Goal: Information Seeking & Learning: Check status

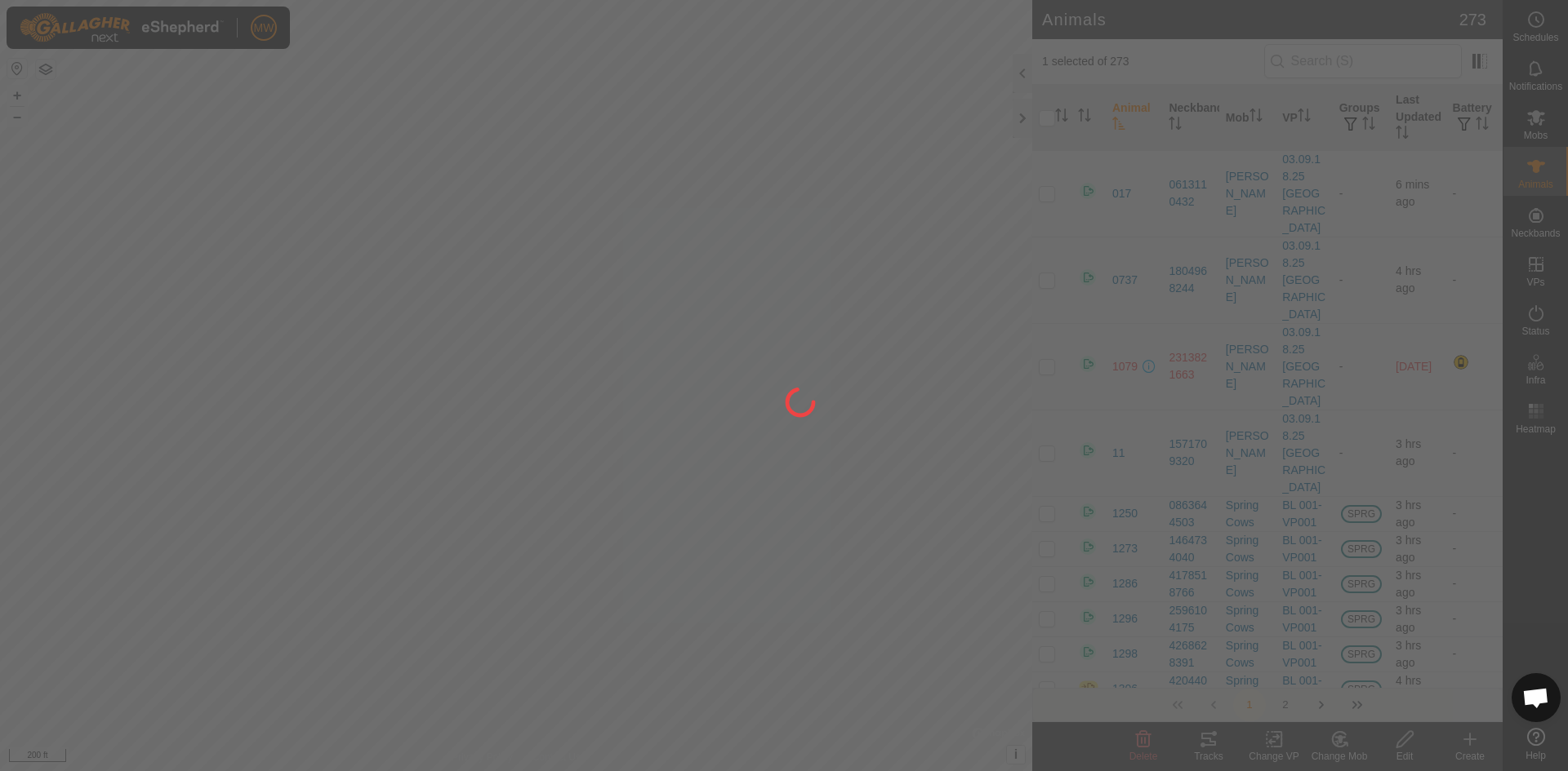
click at [1342, 57] on div at bounding box center [784, 385] width 1568 height 771
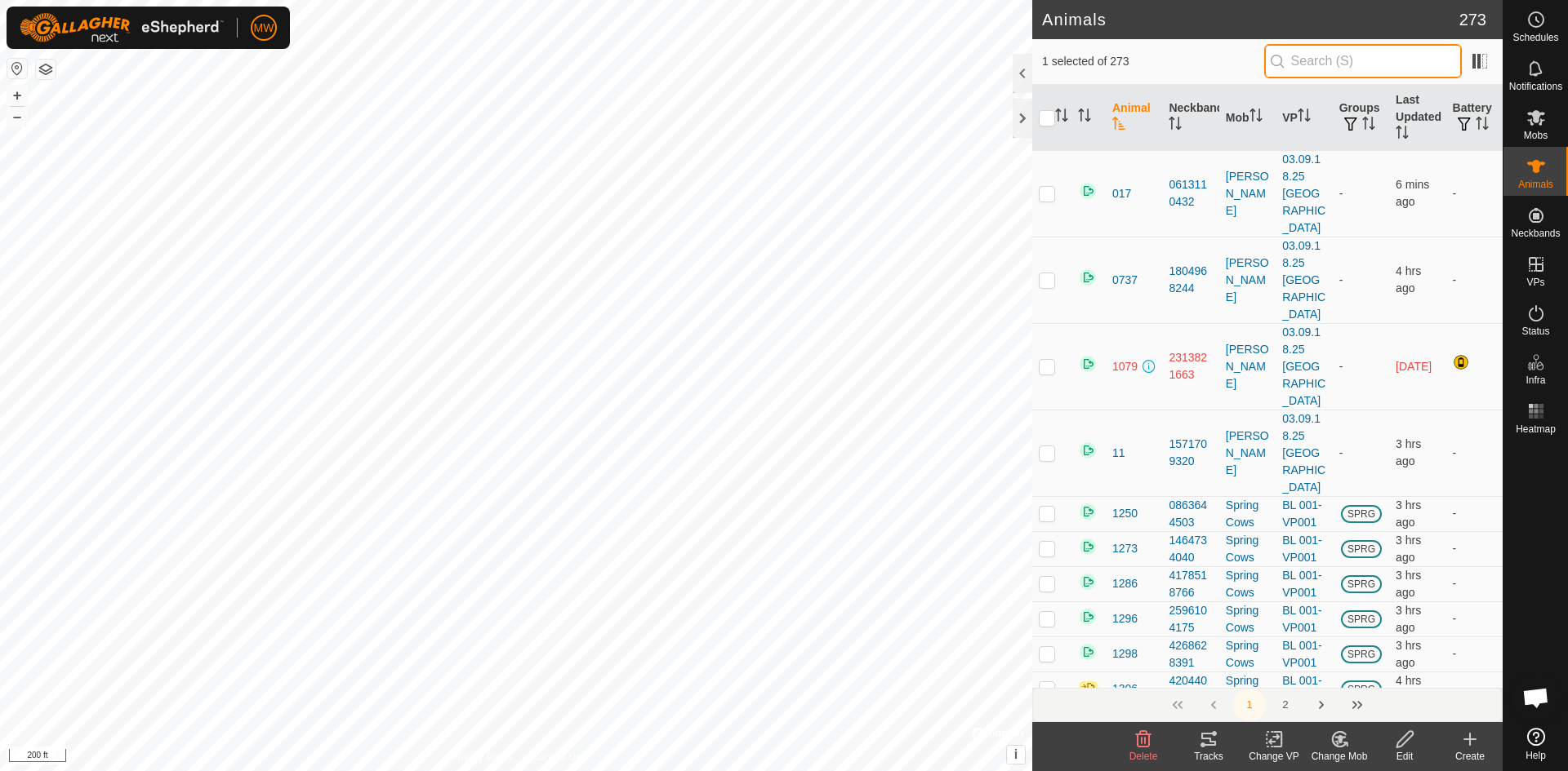
click at [1319, 60] on input "text" at bounding box center [1363, 61] width 198 height 34
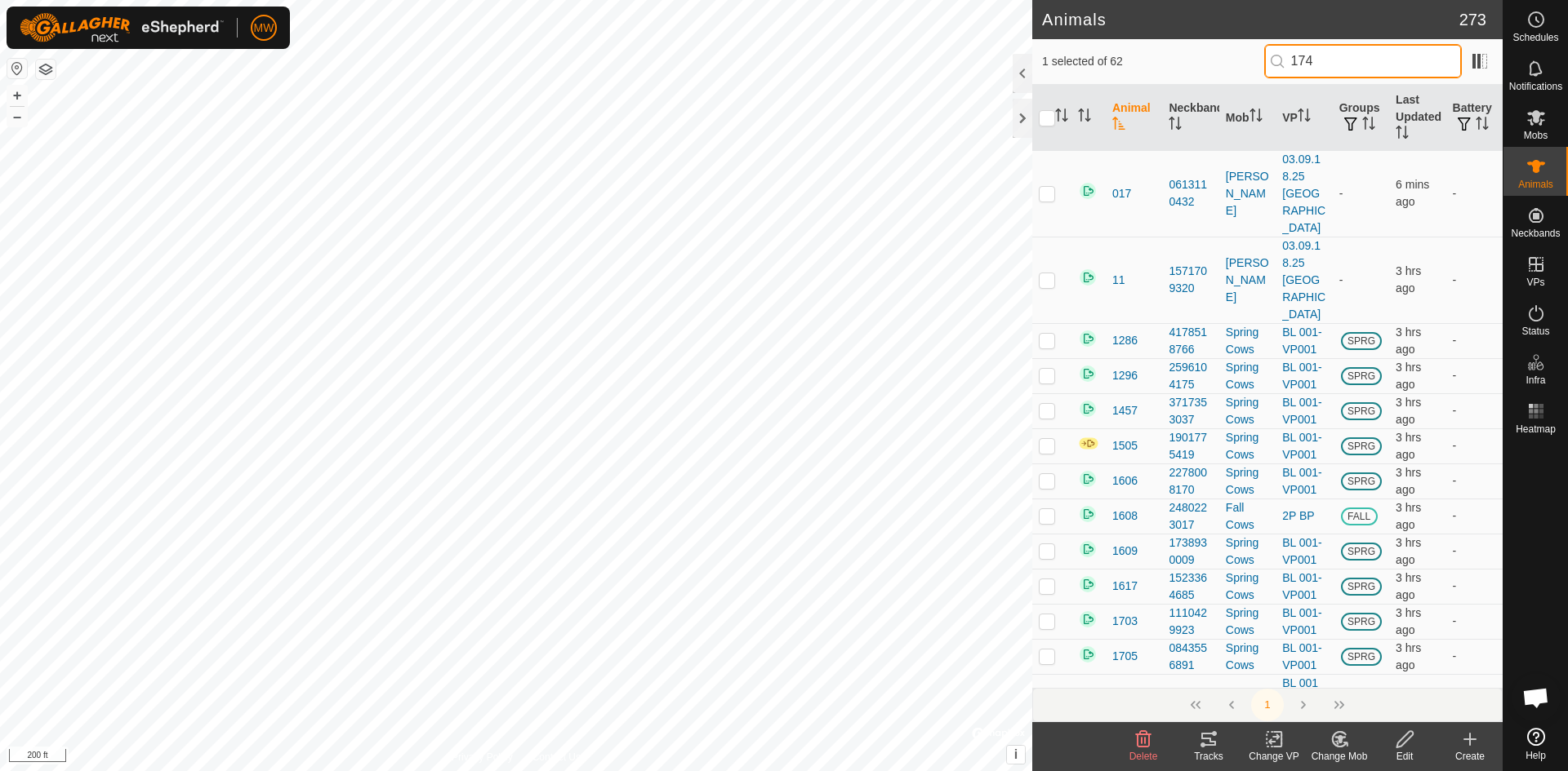
type input "1742"
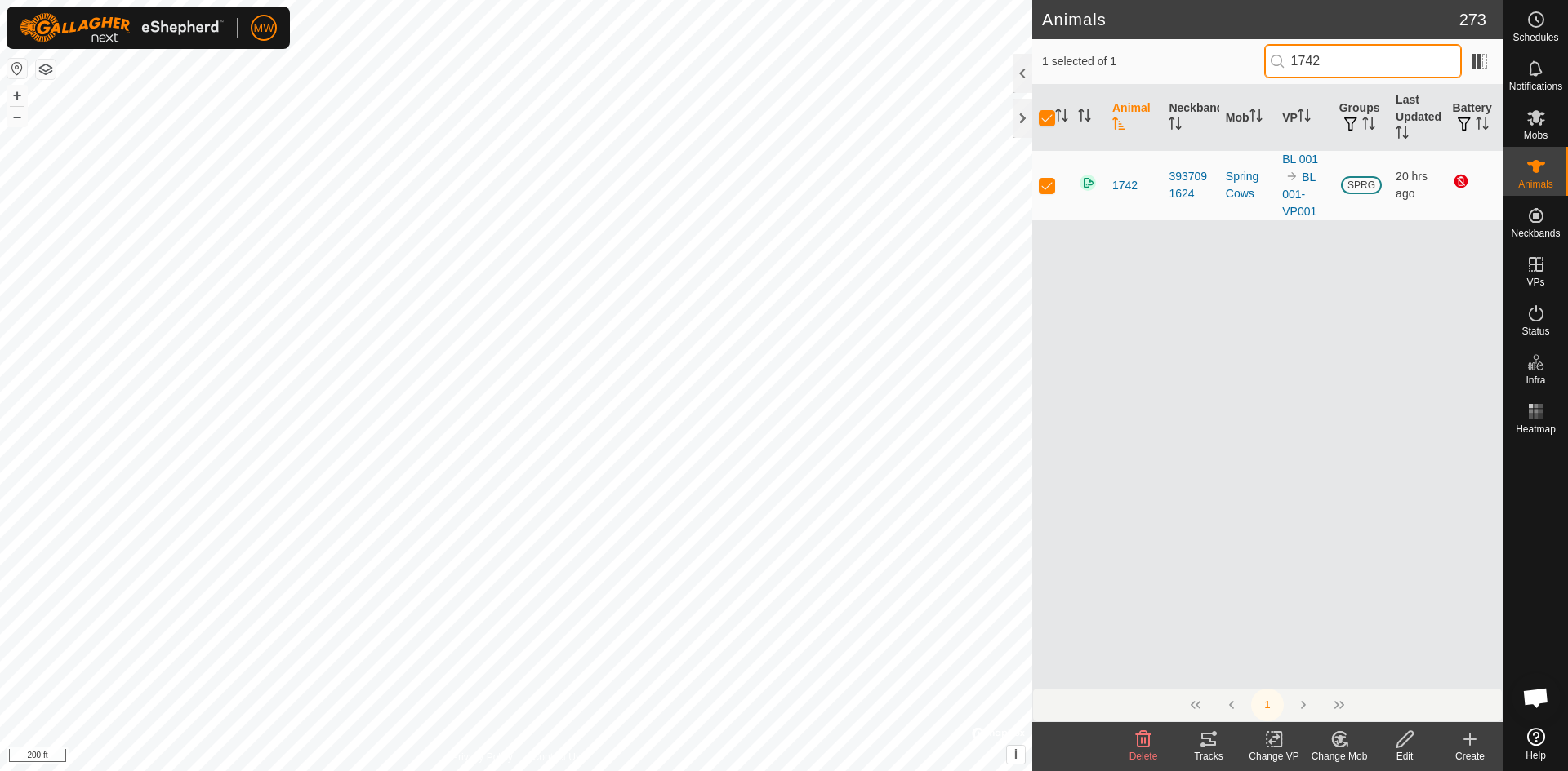
checkbox input "true"
drag, startPoint x: 1342, startPoint y: 66, endPoint x: 1224, endPoint y: 73, distance: 118.2
click at [1224, 73] on div "1 selected of 1 1742" at bounding box center [1267, 61] width 451 height 34
type input "2101"
checkbox input "false"
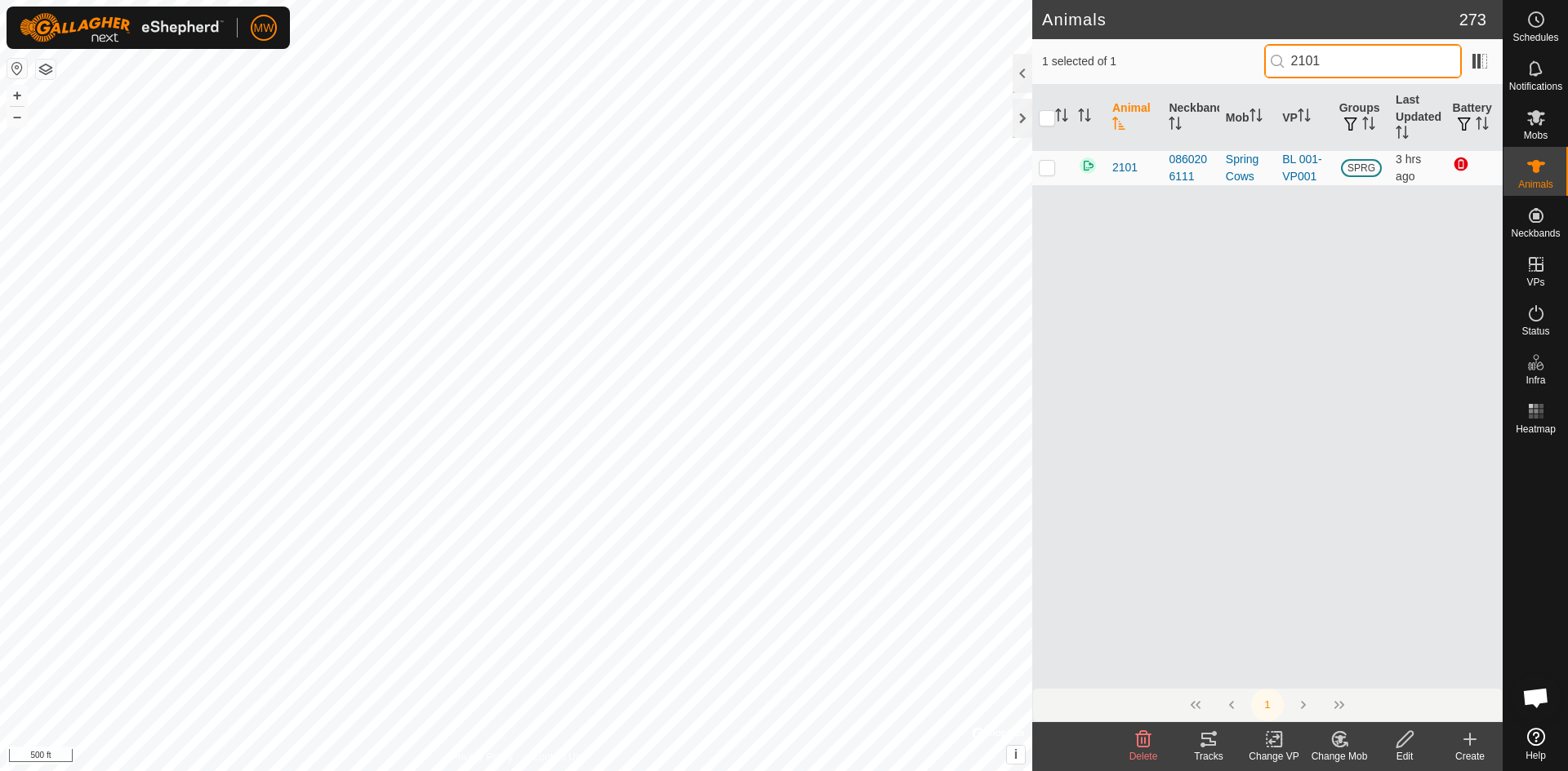
drag, startPoint x: 1377, startPoint y: 65, endPoint x: 1174, endPoint y: 72, distance: 203.1
click at [1178, 72] on div "1 selected of 1 2101" at bounding box center [1267, 61] width 451 height 34
type input "1910"
click at [1052, 166] on p-checkbox at bounding box center [1046, 167] width 16 height 13
checkbox input "true"
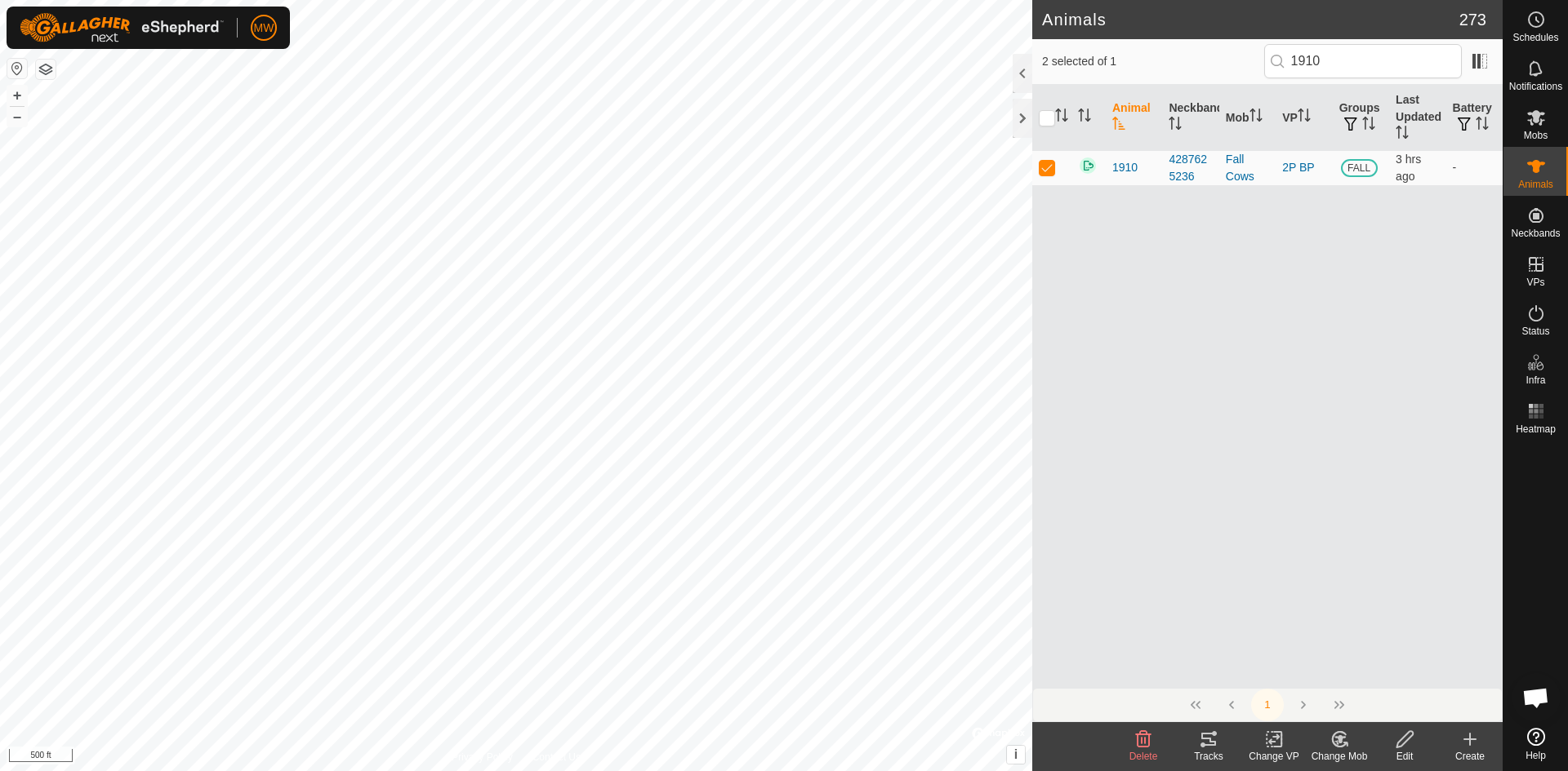
click at [1406, 737] on icon at bounding box center [1405, 739] width 20 height 20
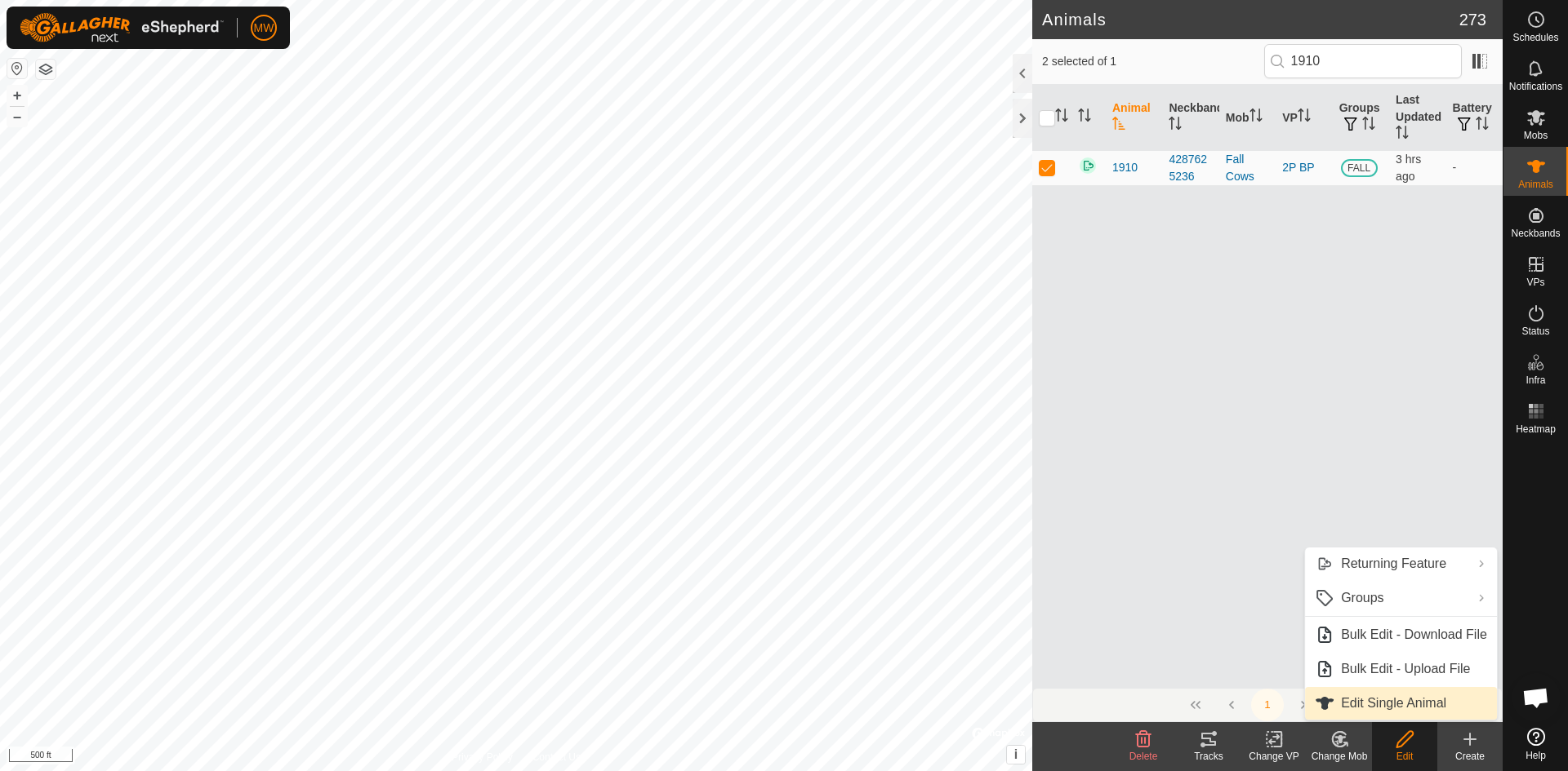
click at [1388, 699] on link "Edit Single Animal" at bounding box center [1400, 704] width 192 height 32
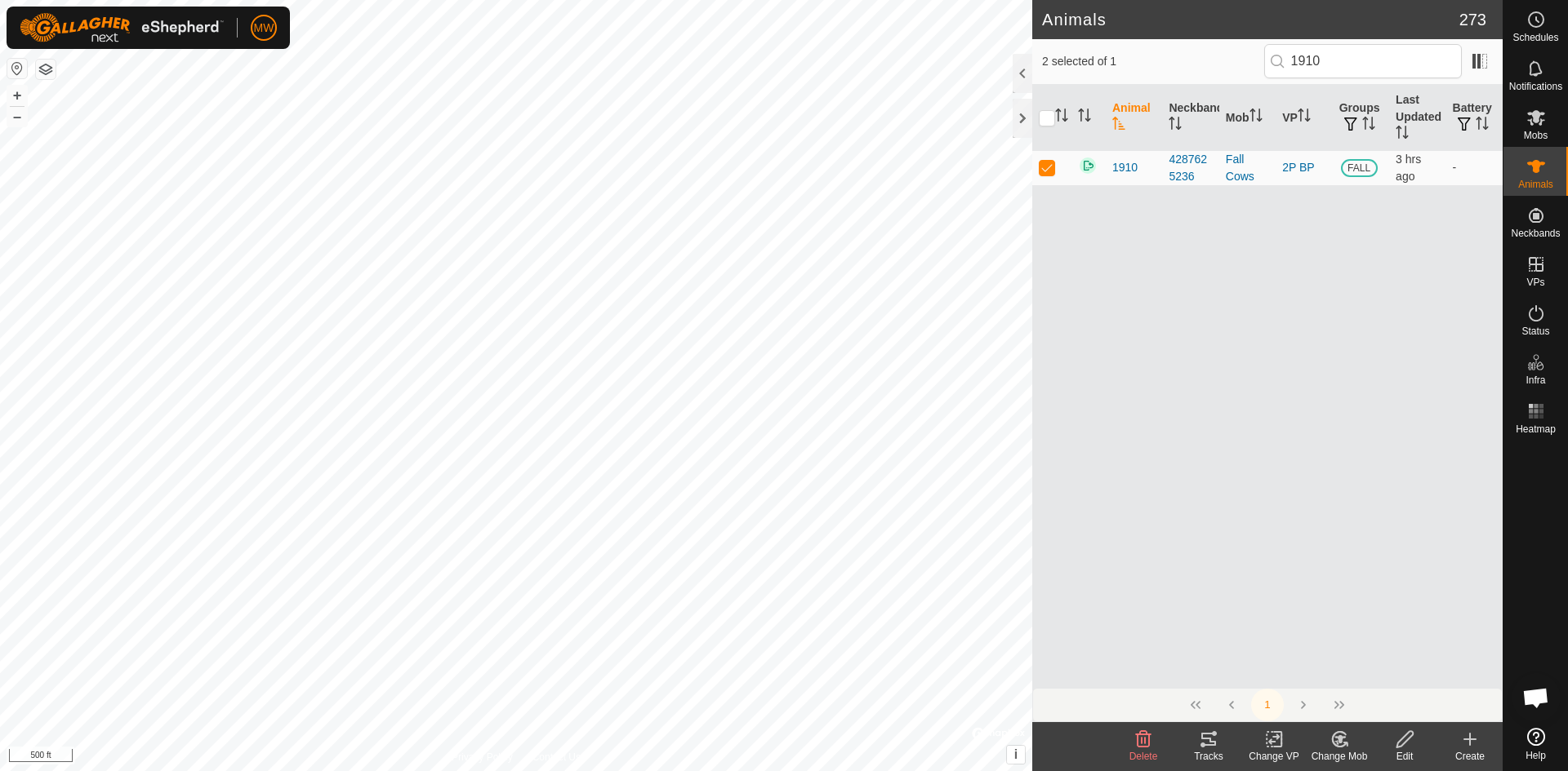
click at [1399, 741] on icon at bounding box center [1404, 739] width 16 height 16
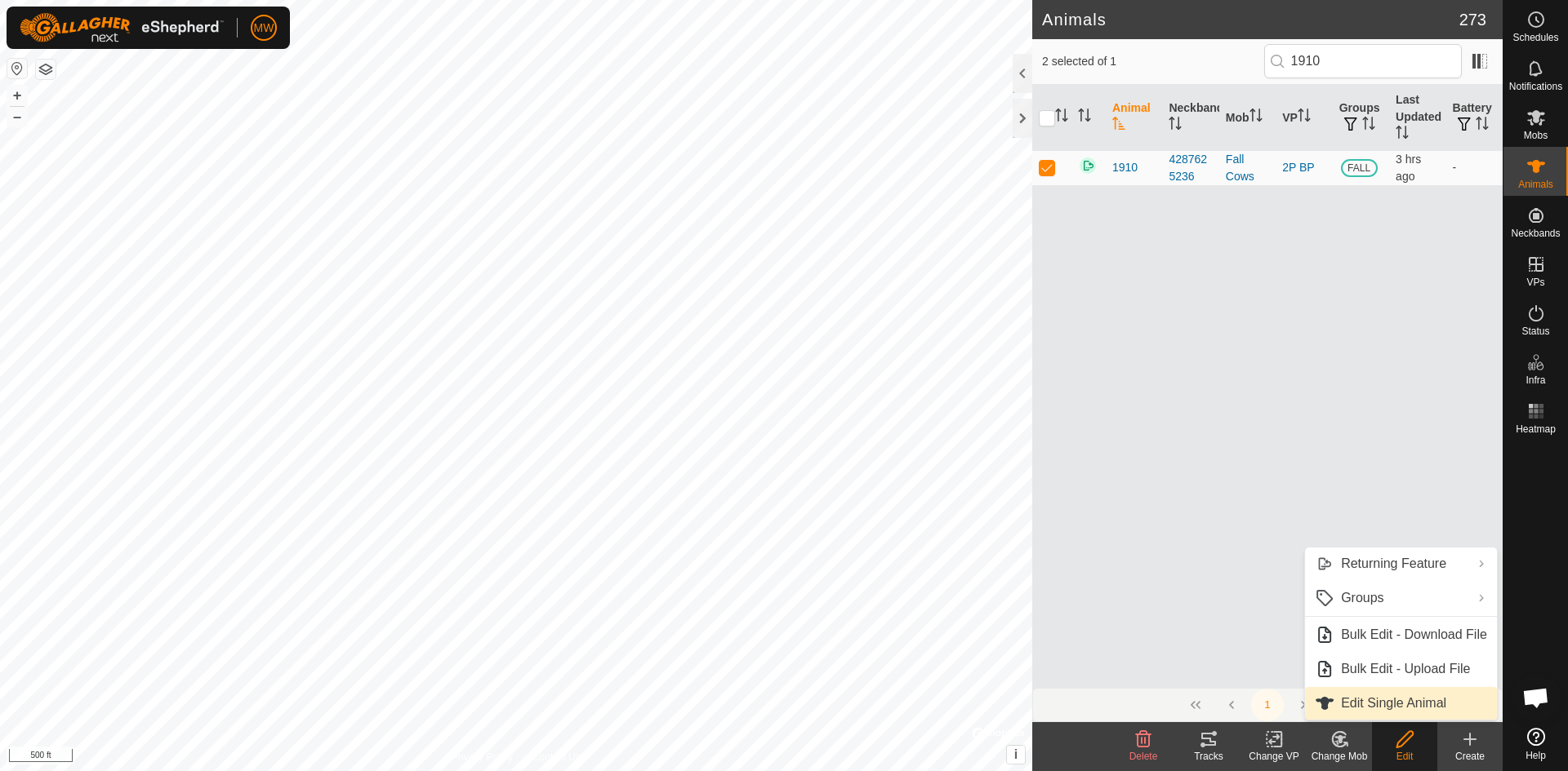
click at [1386, 708] on link "Edit Single Animal" at bounding box center [1400, 704] width 192 height 32
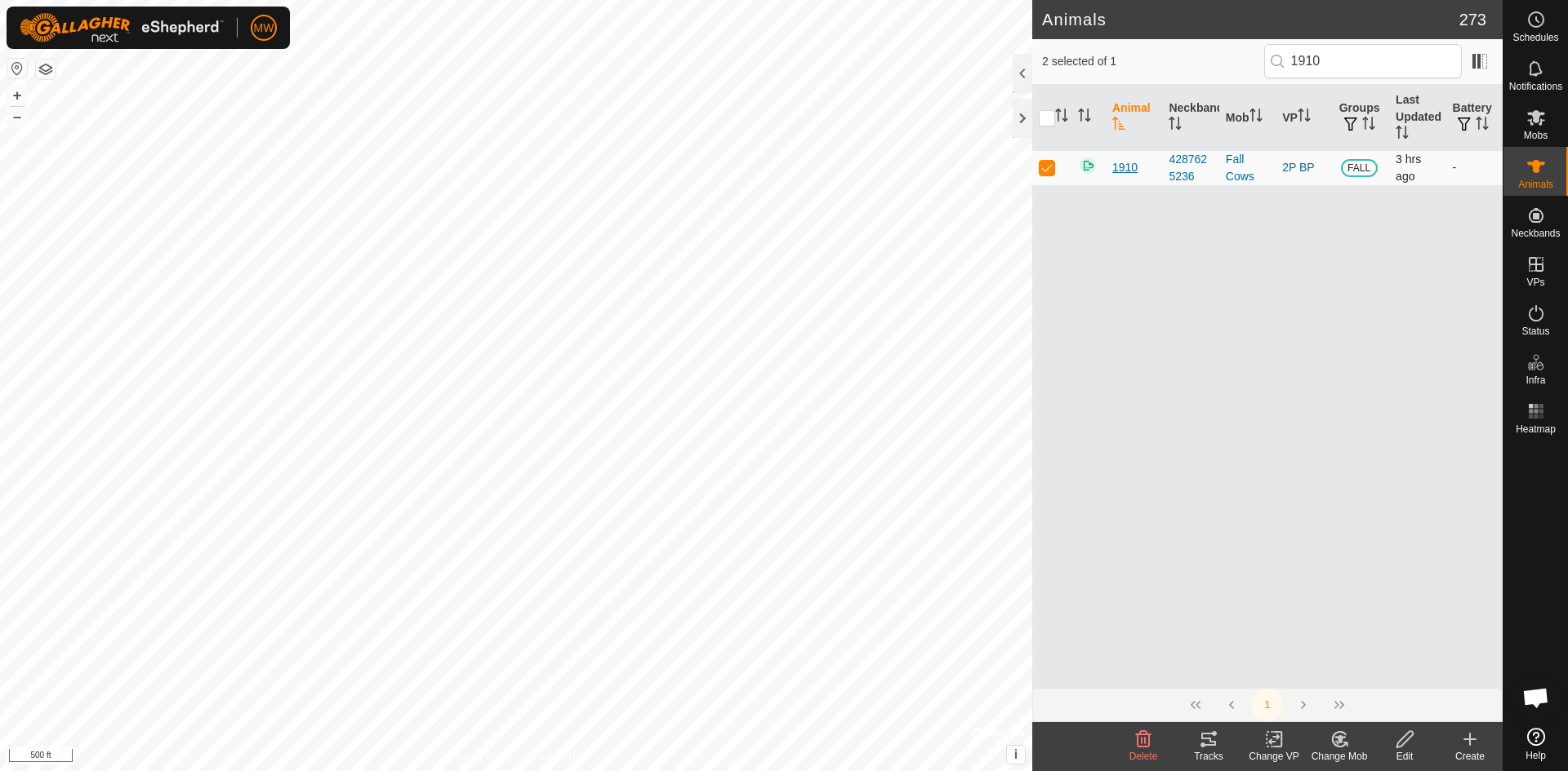
click at [1126, 164] on span "1910" at bounding box center [1125, 168] width 26 height 17
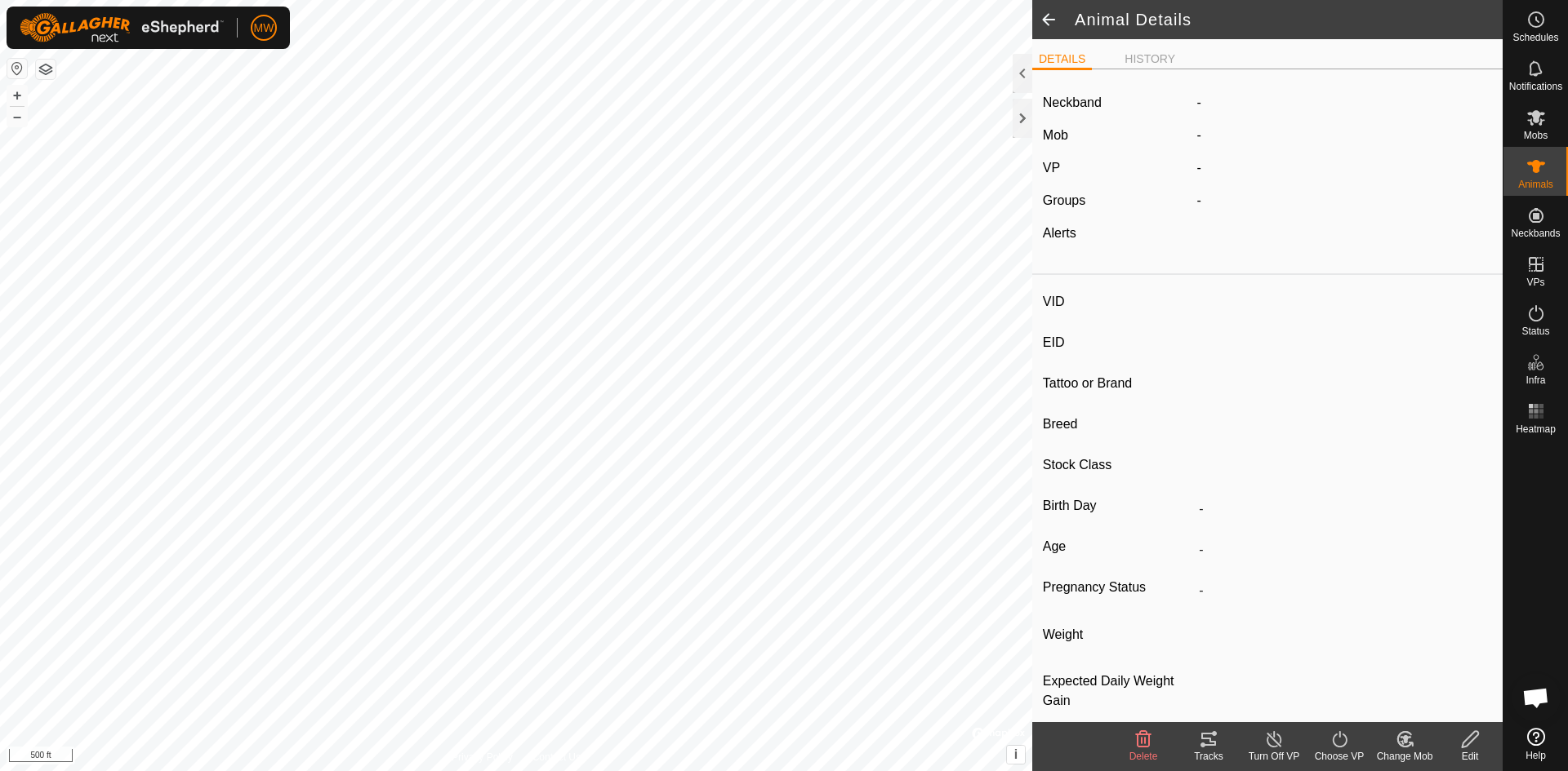
type input "1910"
type input "840003224268119"
type input "-"
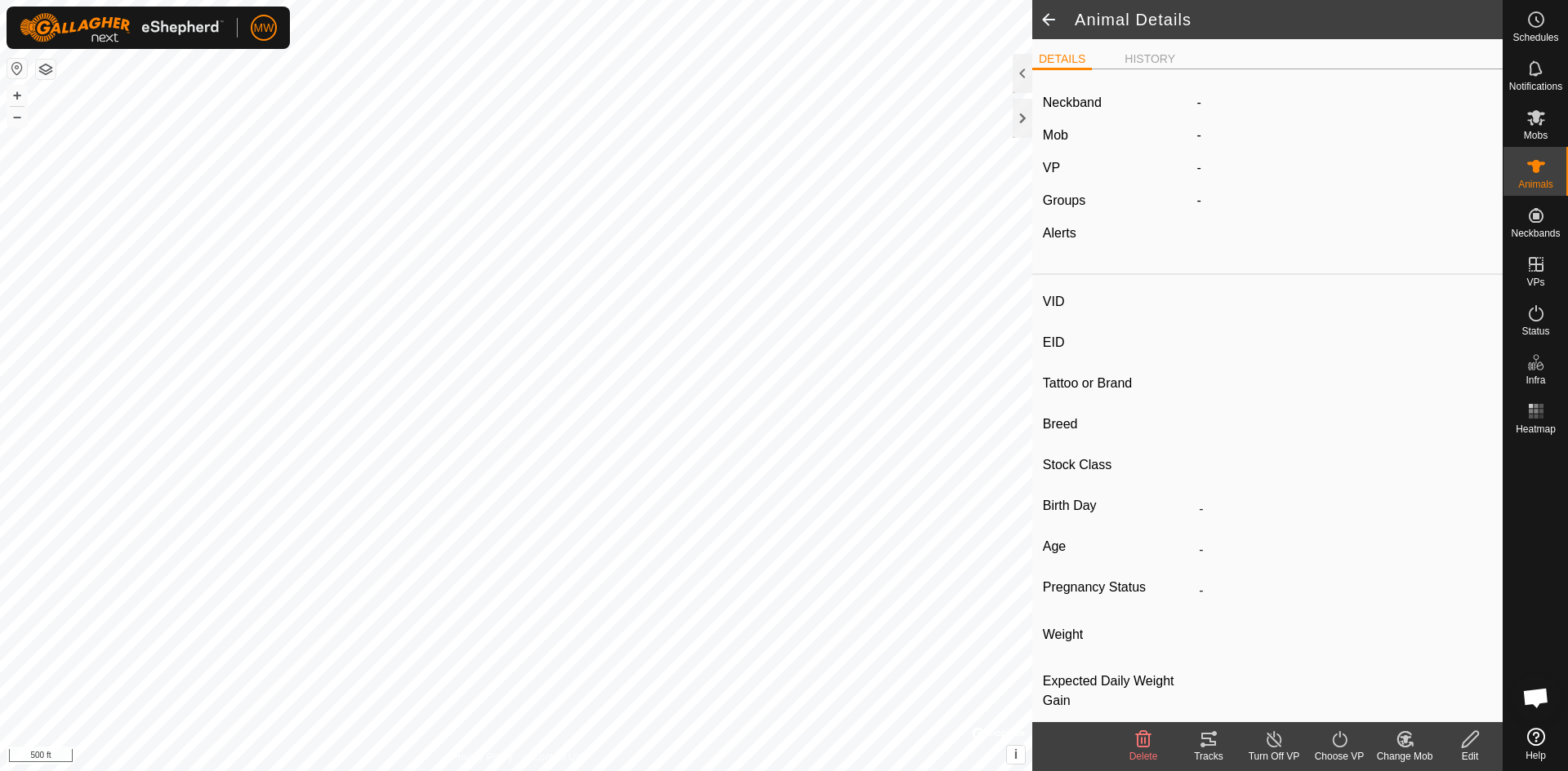
type input "-"
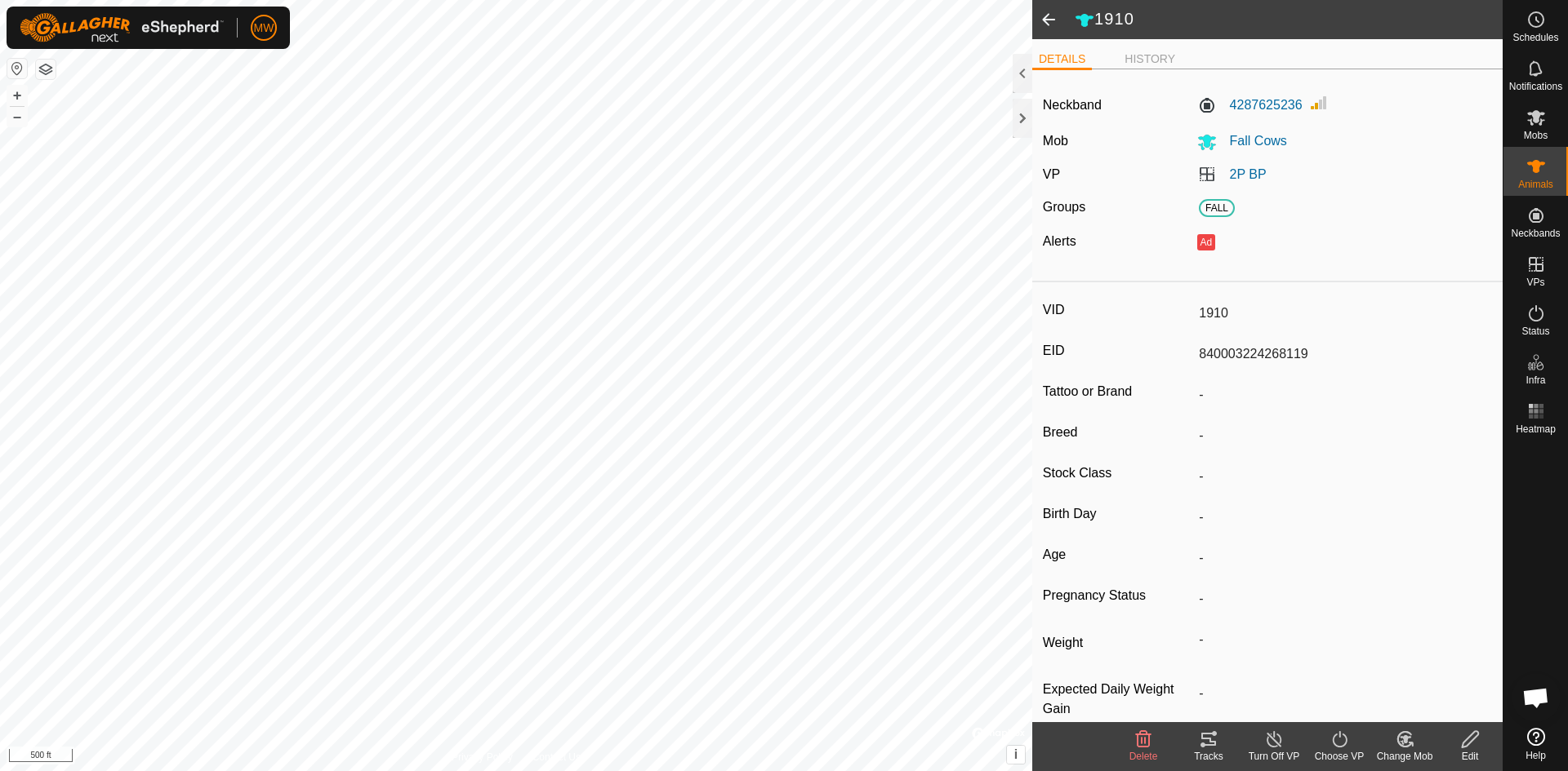
click at [1474, 744] on icon at bounding box center [1470, 739] width 20 height 20
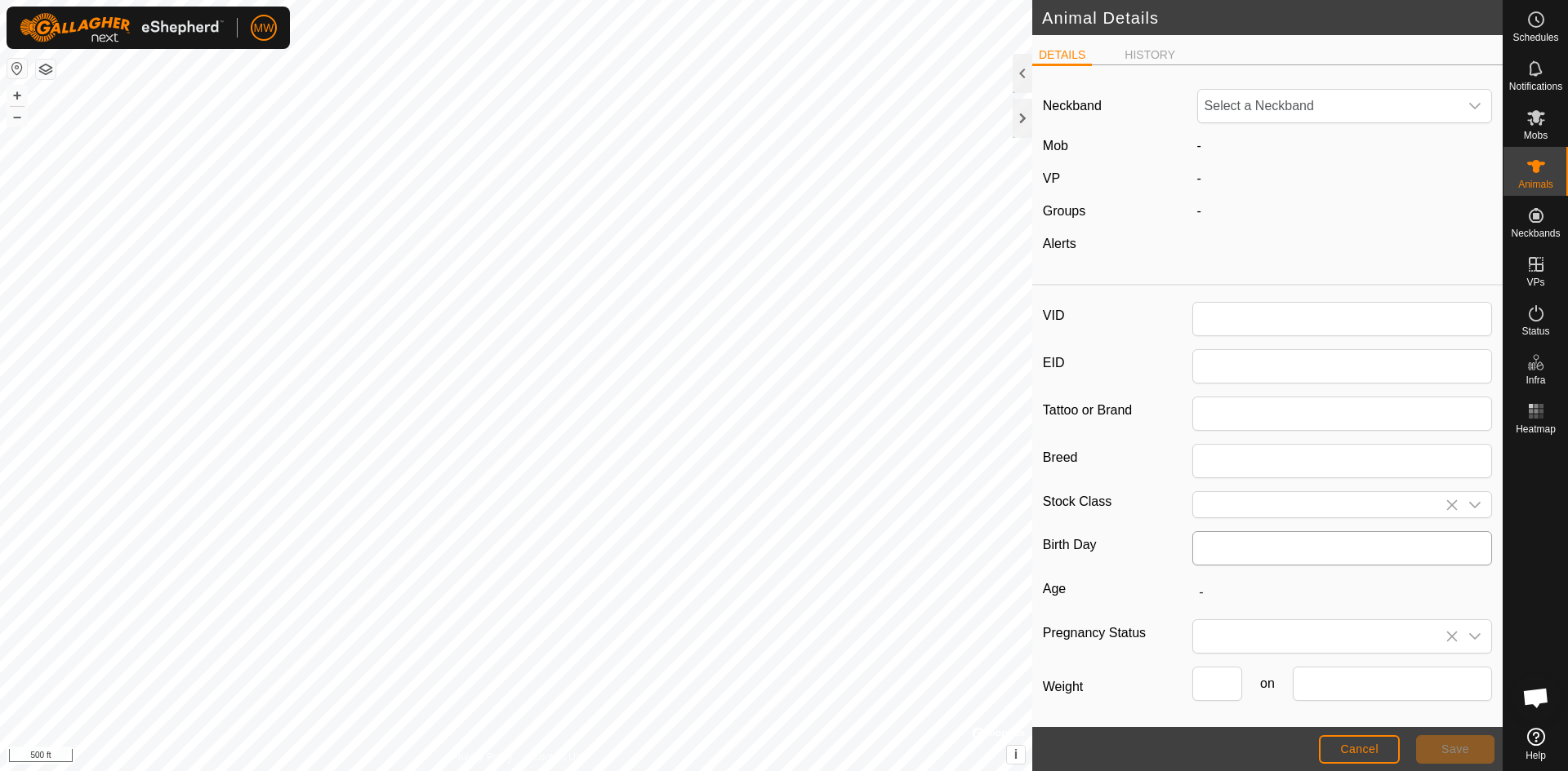
type input "1910"
type input "840003224268119"
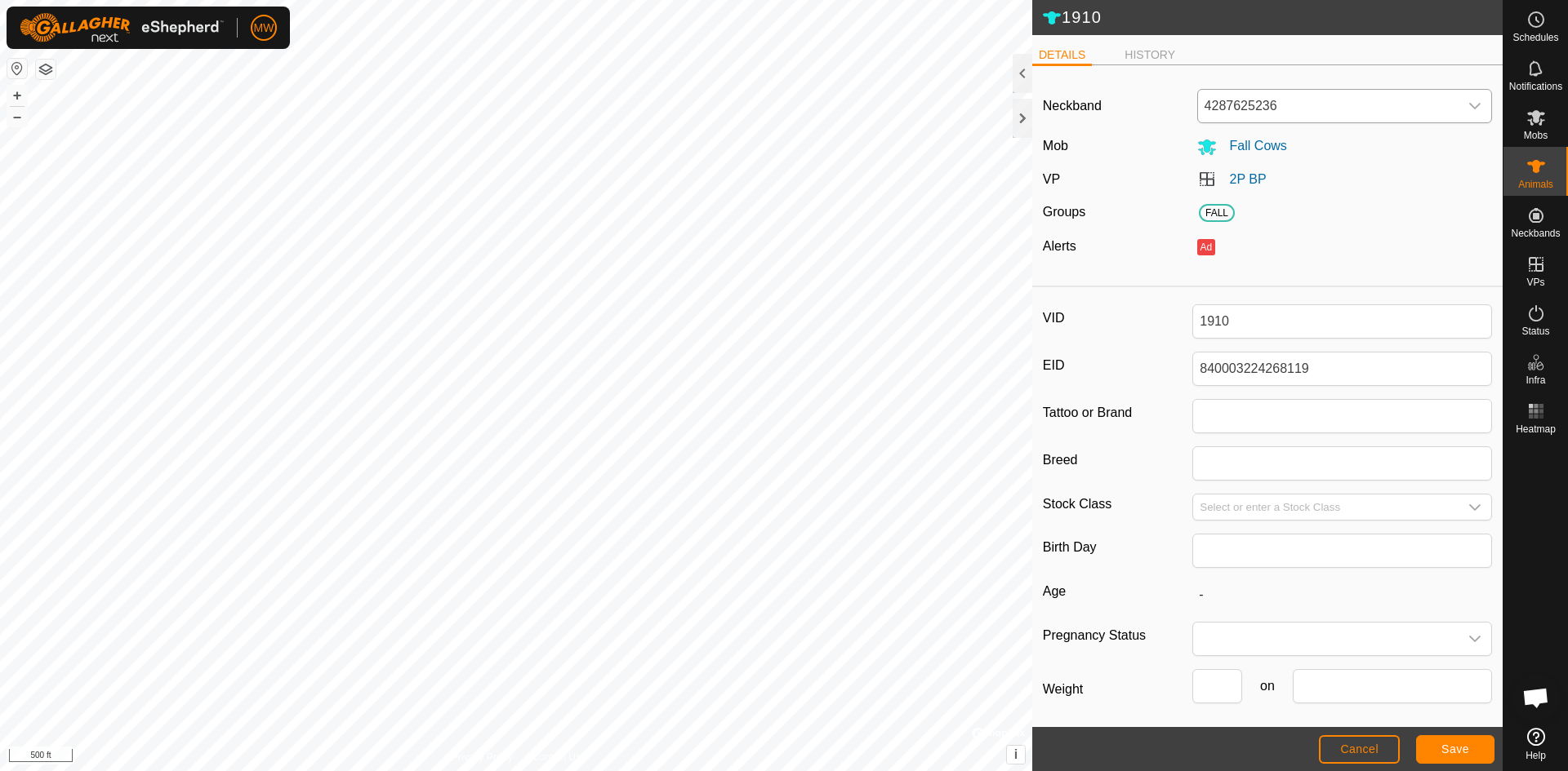
click at [1468, 101] on icon "dropdown trigger" at bounding box center [1474, 106] width 13 height 13
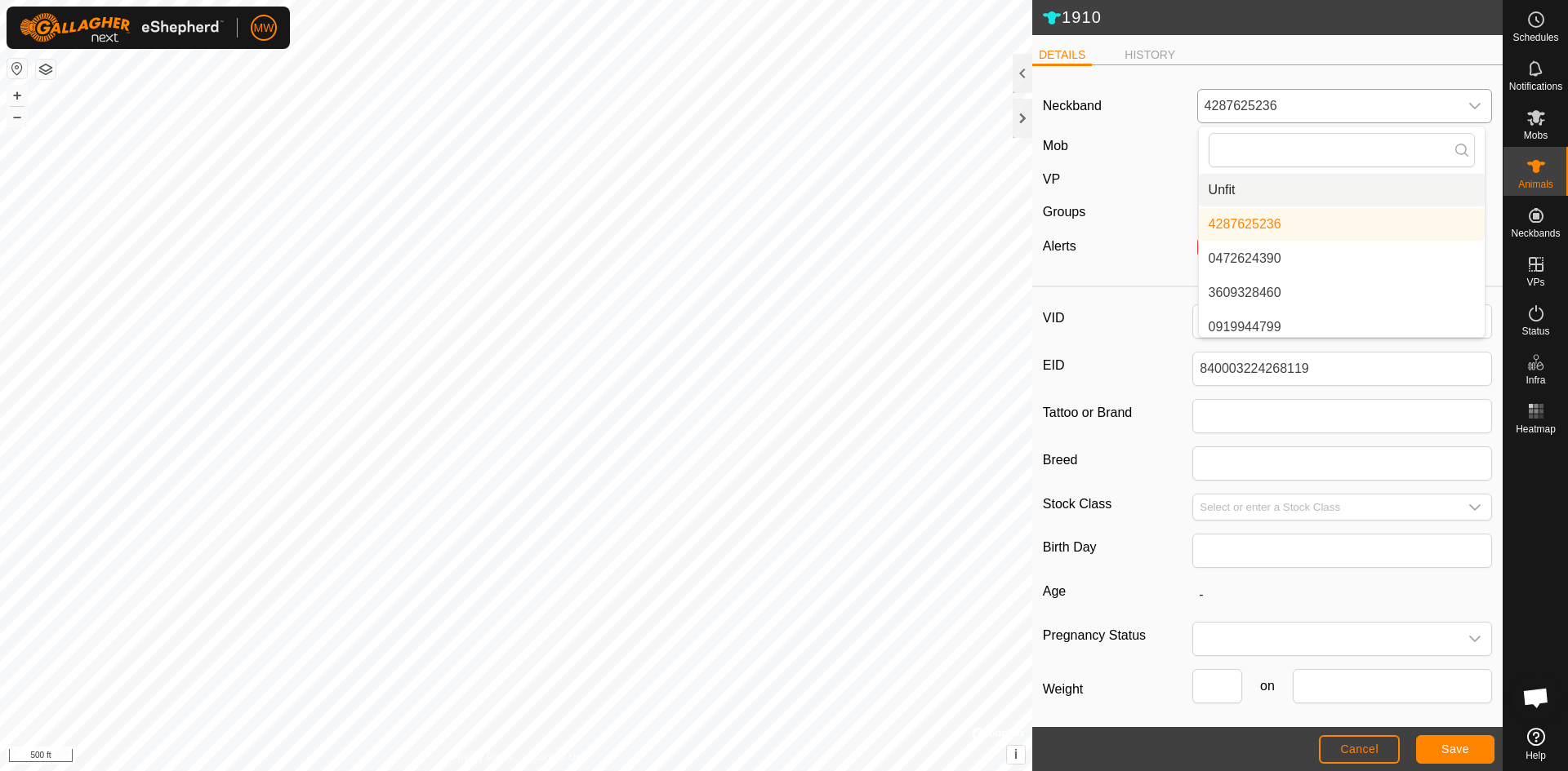
click at [1226, 192] on li "Unfit" at bounding box center [1341, 190] width 285 height 32
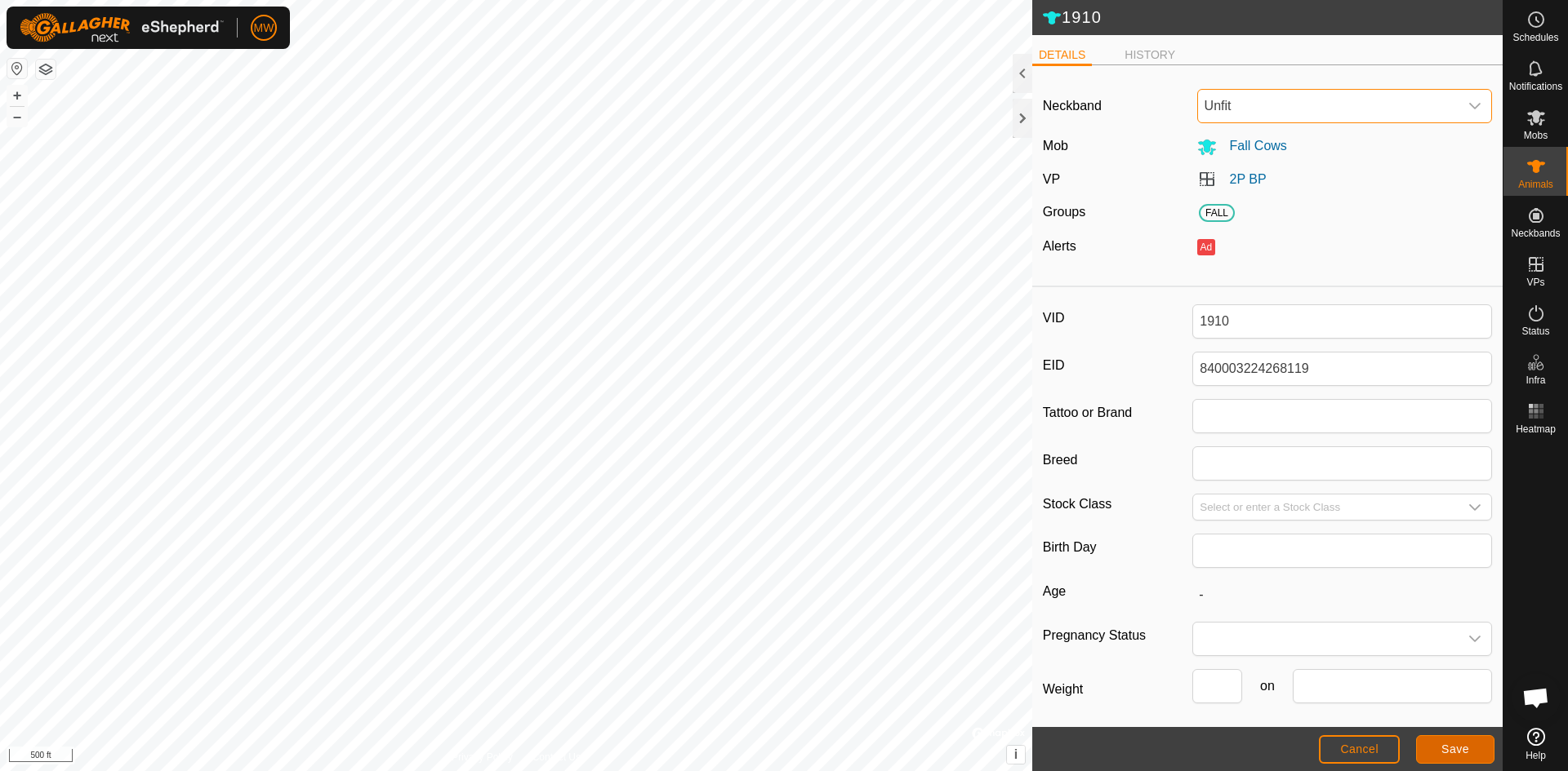
click at [1473, 752] on button "Save" at bounding box center [1455, 750] width 78 height 29
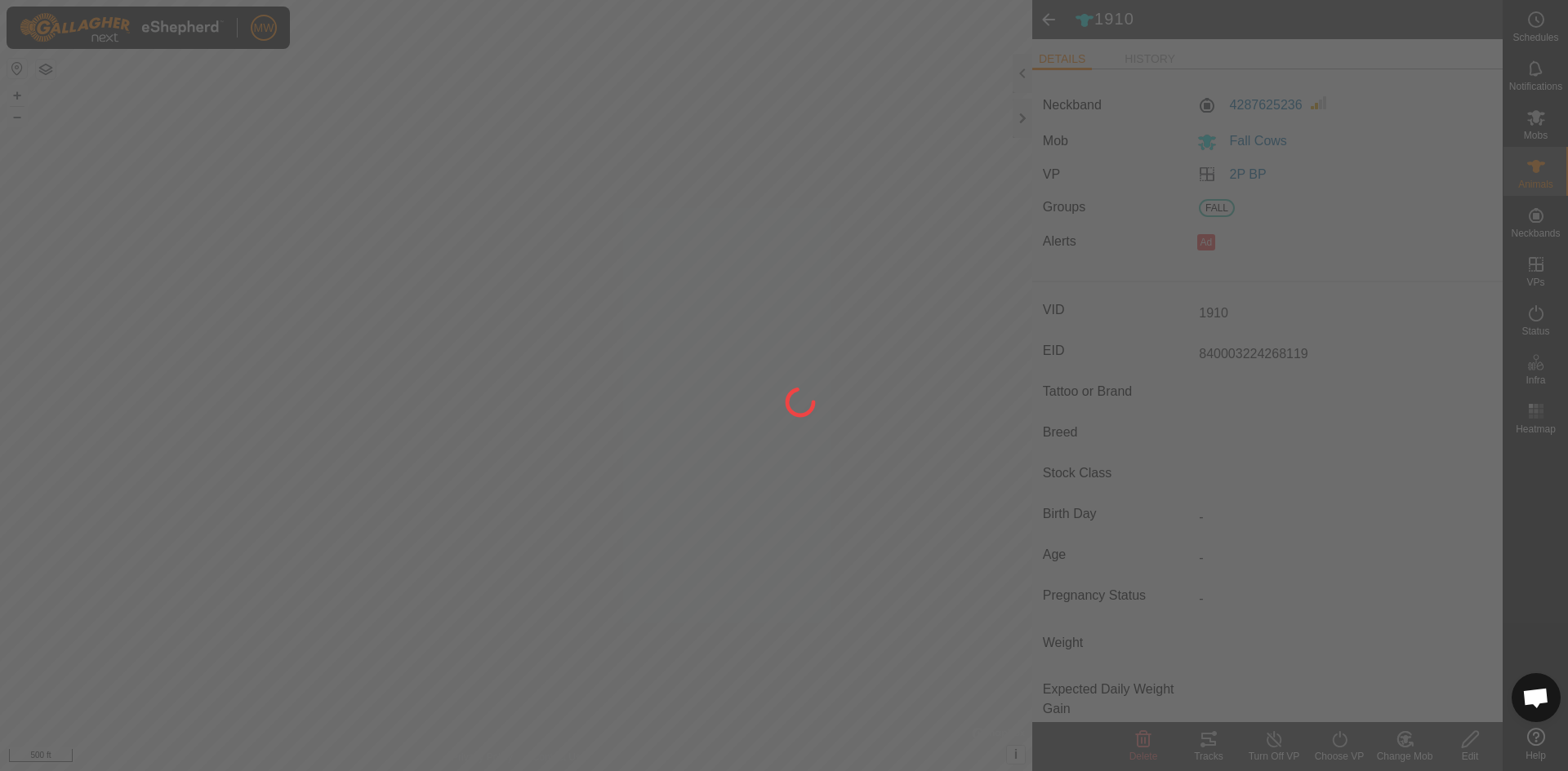
type input "-"
type input "0 kg"
type input "-"
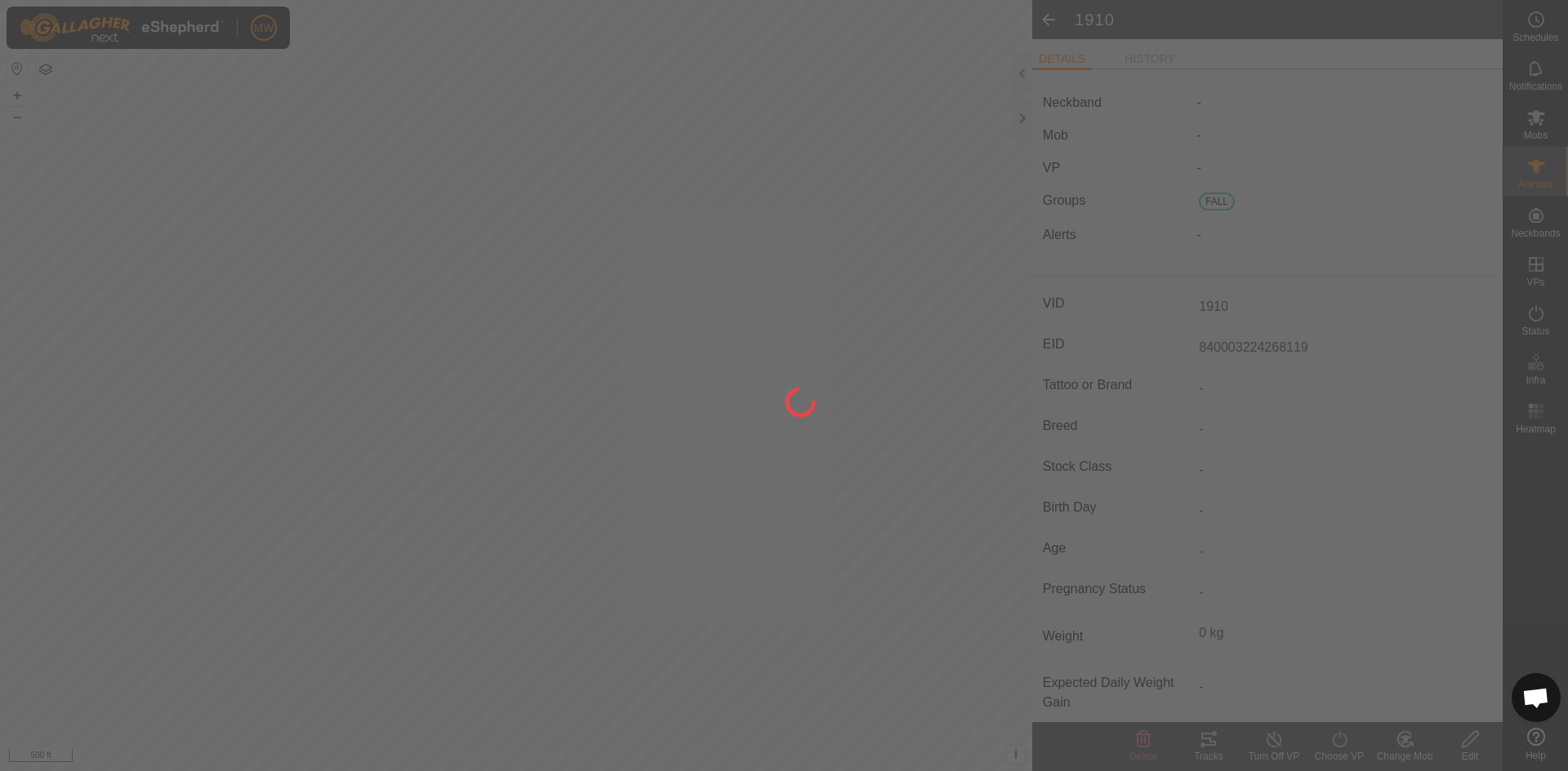
type input "-"
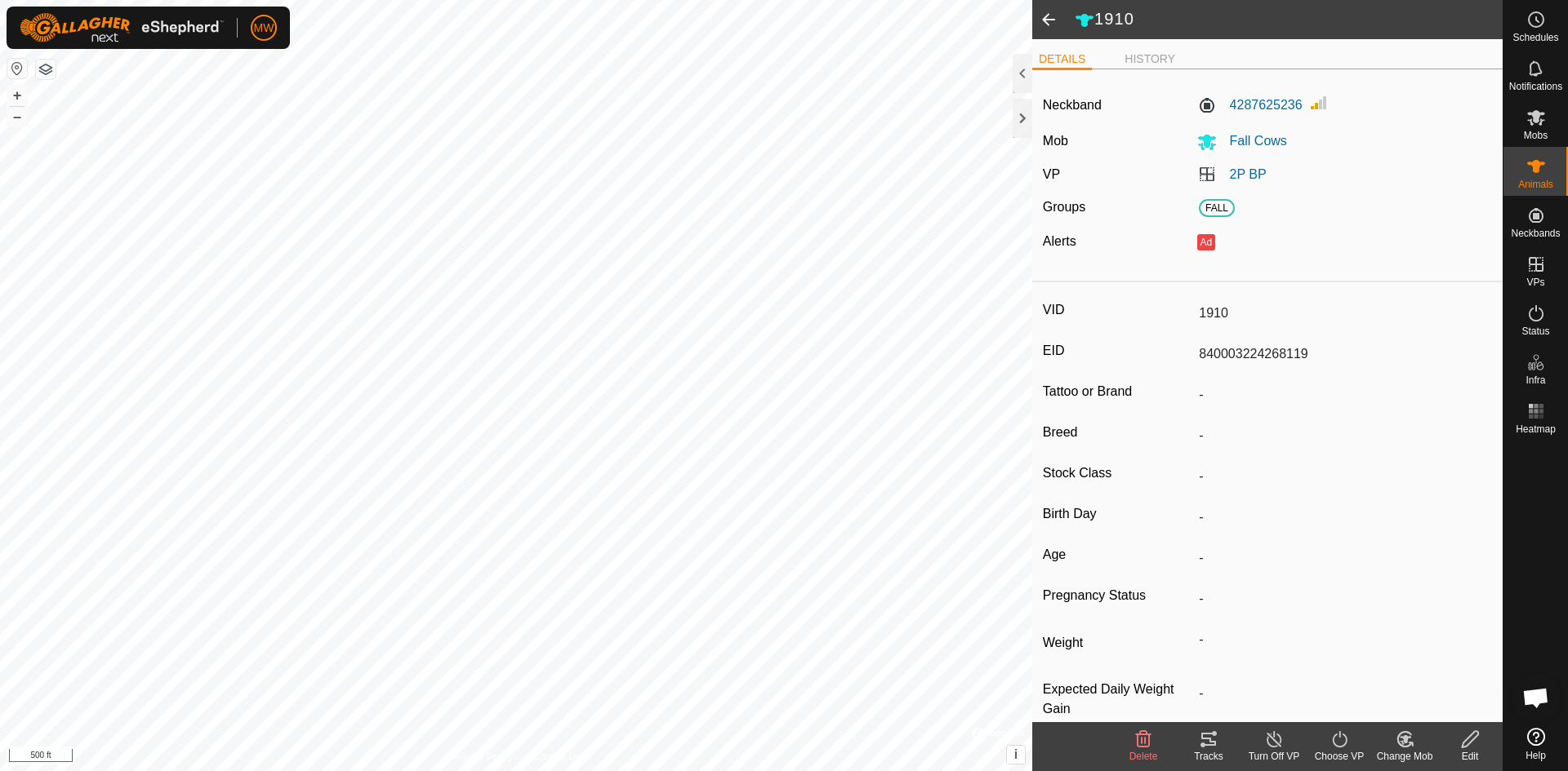
click at [1046, 25] on span at bounding box center [1048, 20] width 32 height 39
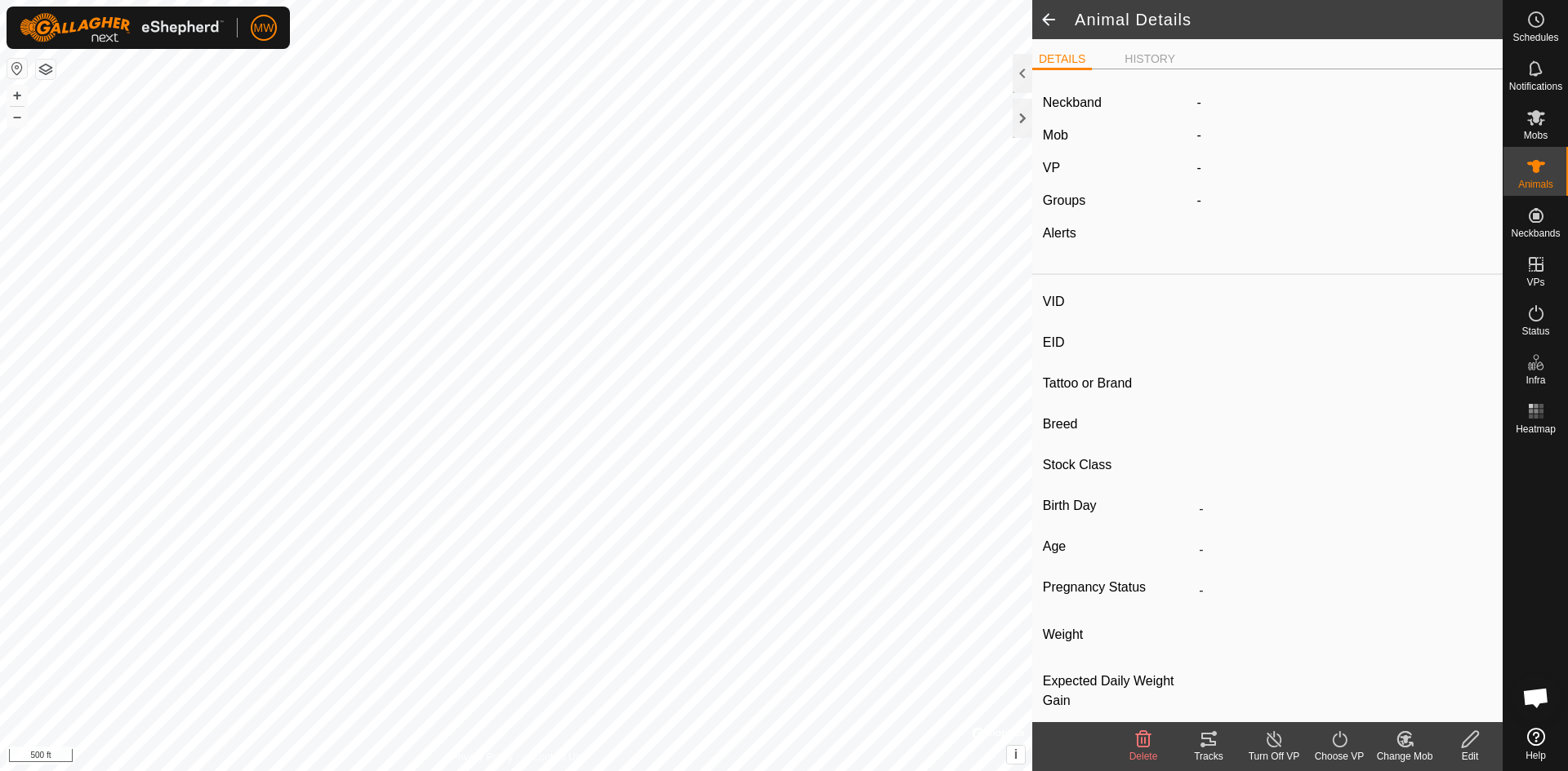
type input "1910"
type input "840003224268119"
type input "-"
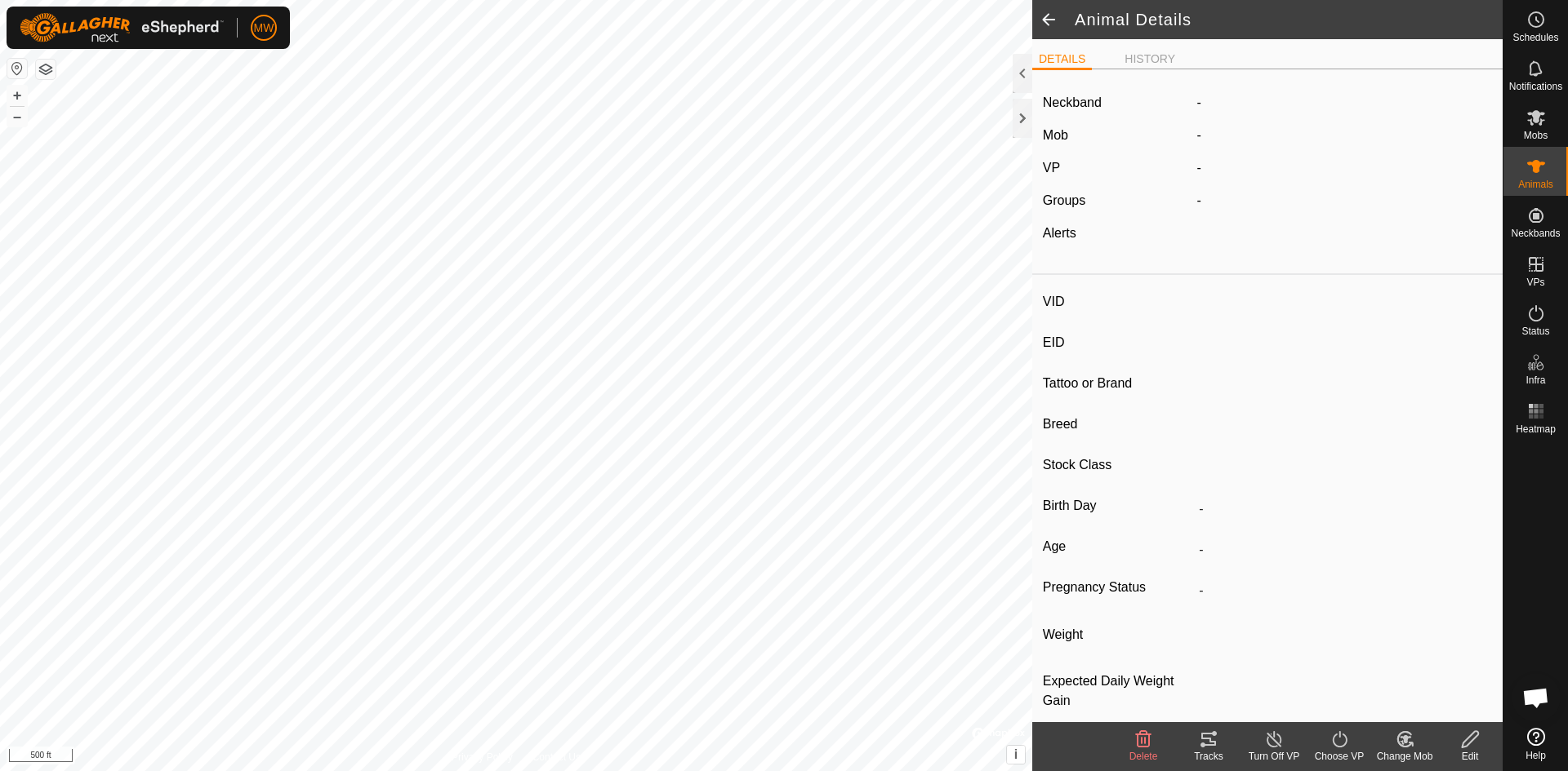
type input "0 kg"
type input "-"
click at [1542, 314] on icon at bounding box center [1536, 313] width 14 height 16
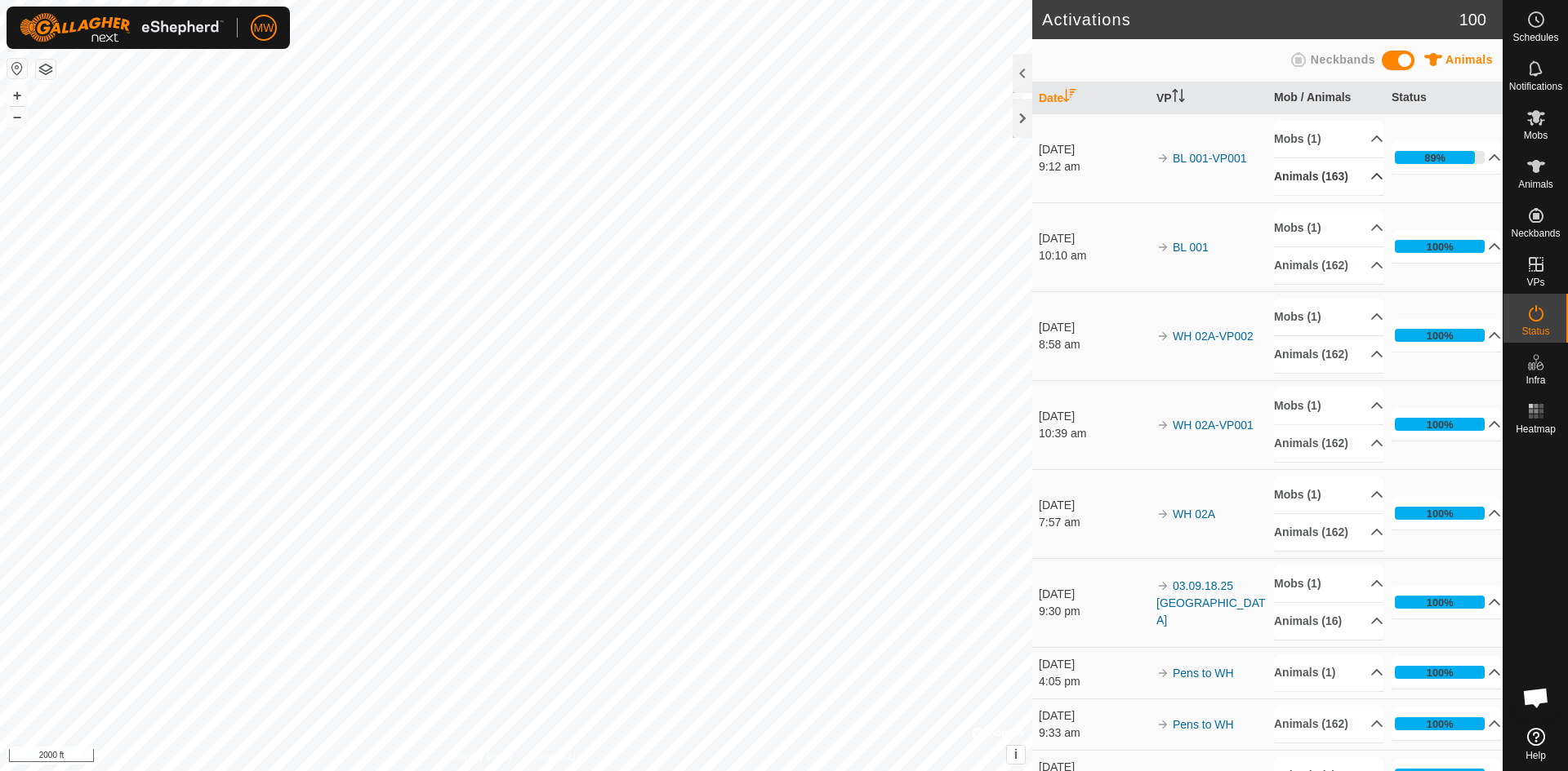
click at [1370, 181] on icon at bounding box center [1376, 175] width 13 height 13
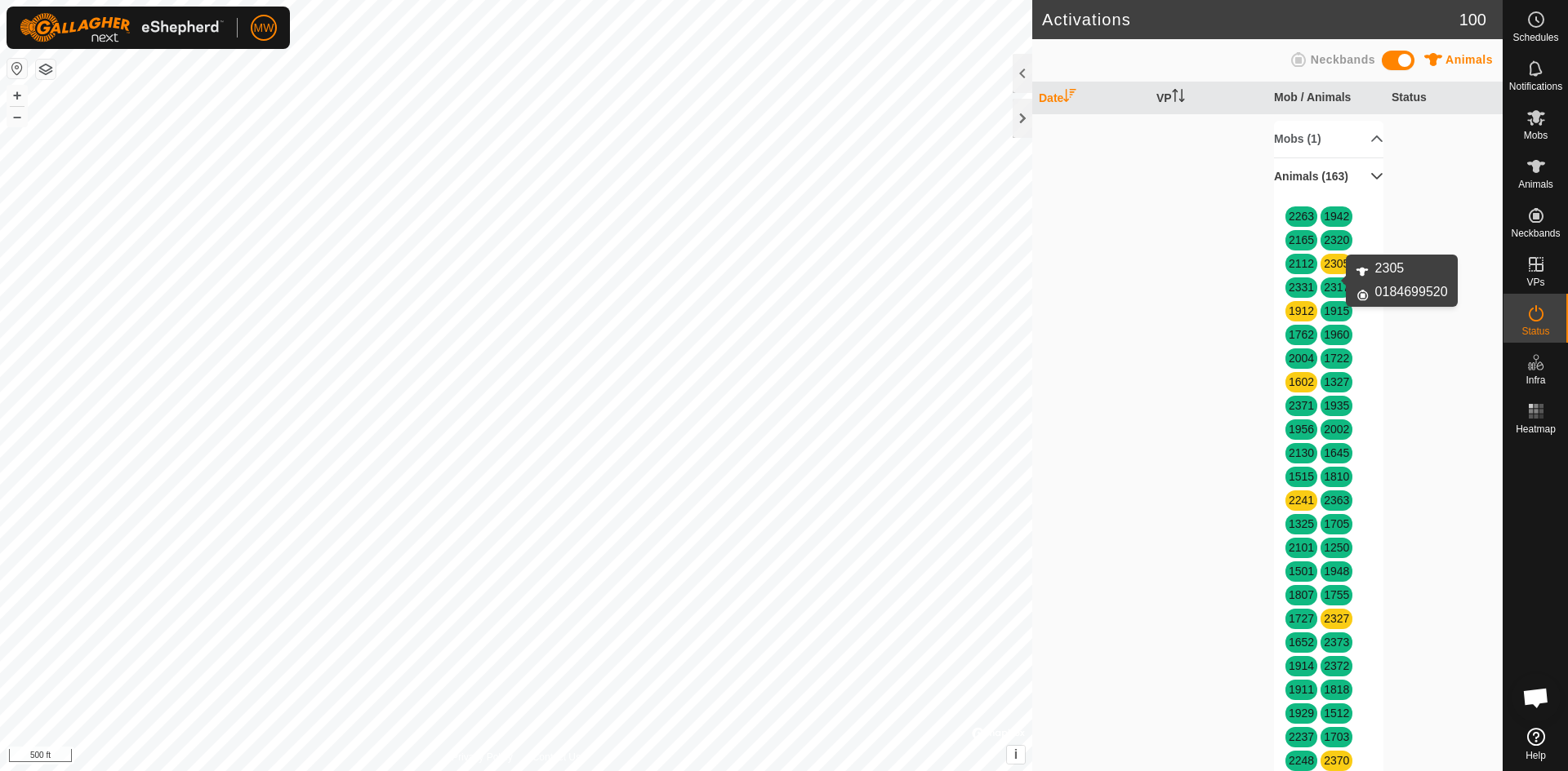
click at [1323, 270] on link "2305" at bounding box center [1336, 263] width 26 height 13
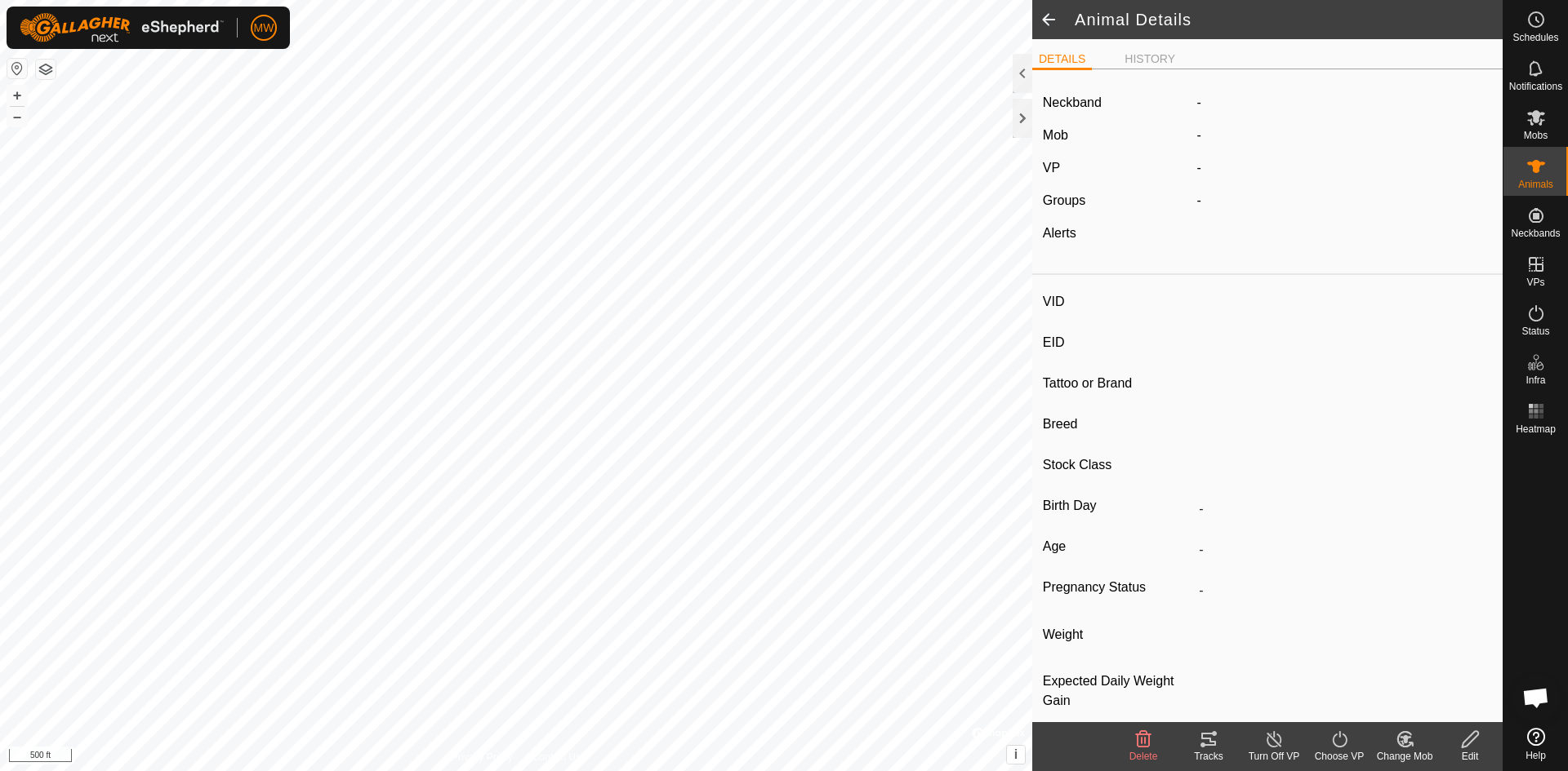
type input "2305"
type input "840003224268384"
type input "-"
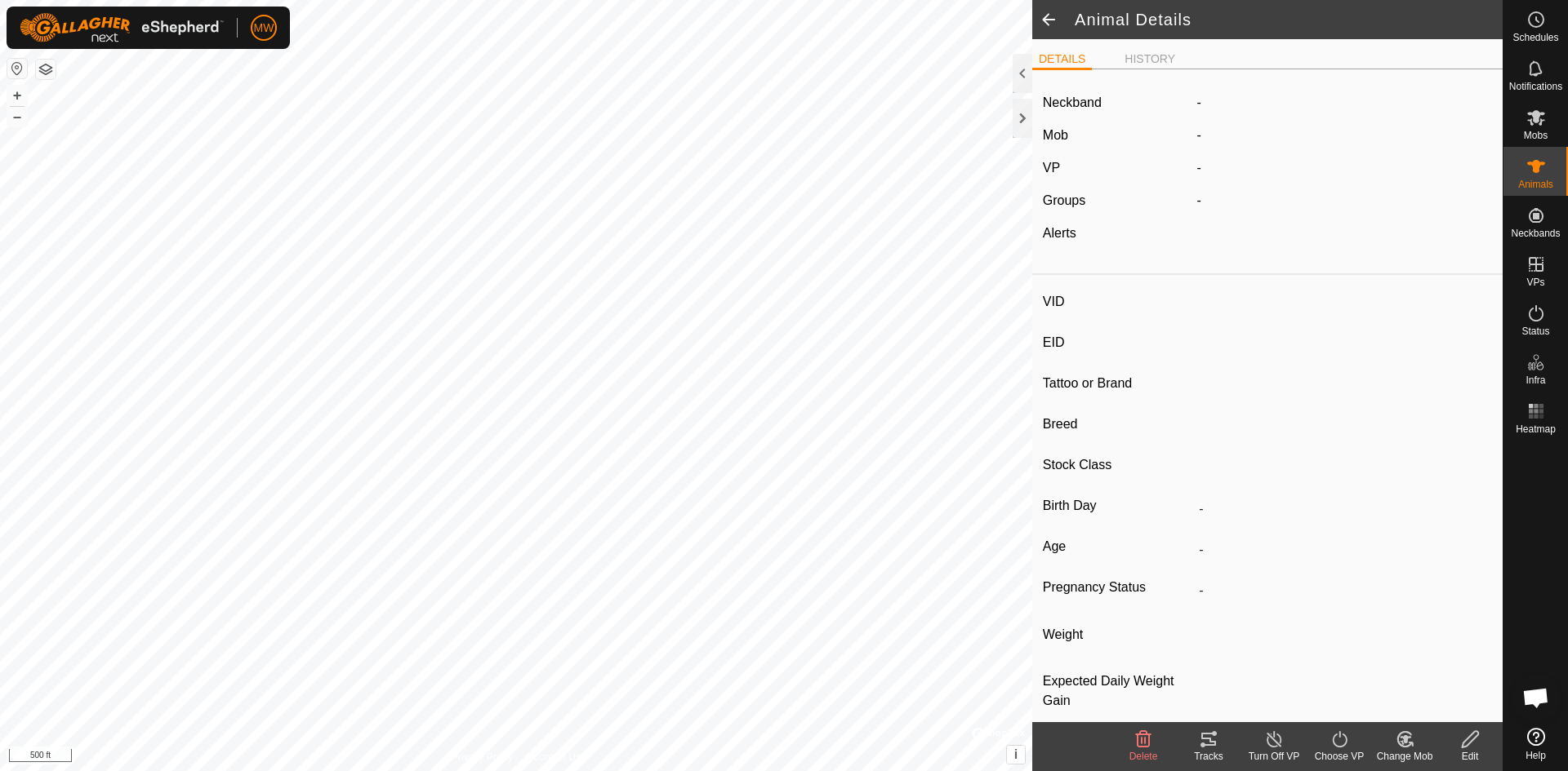
type input "0 kg"
type input "-"
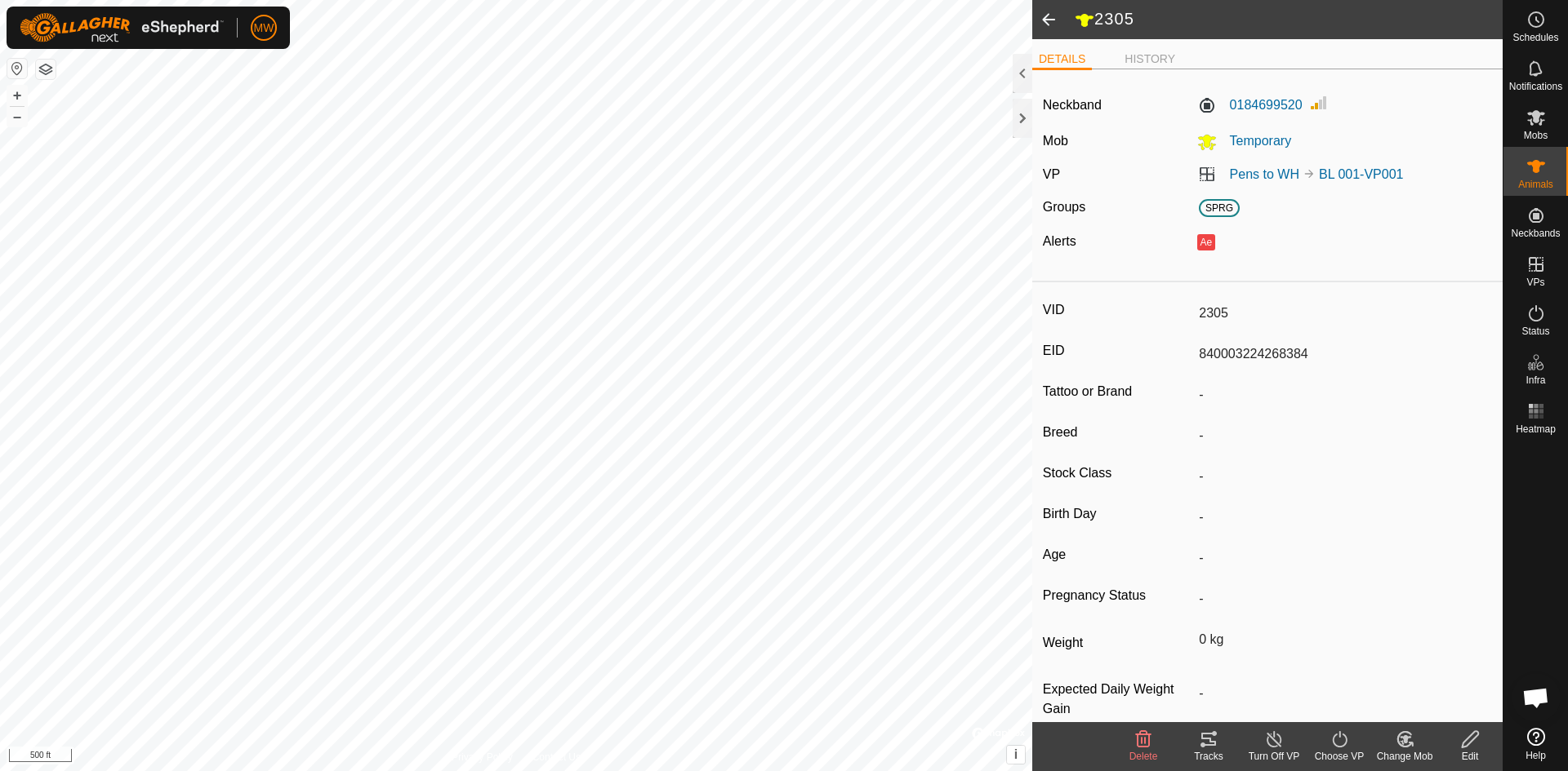
click at [1051, 24] on span at bounding box center [1048, 20] width 32 height 39
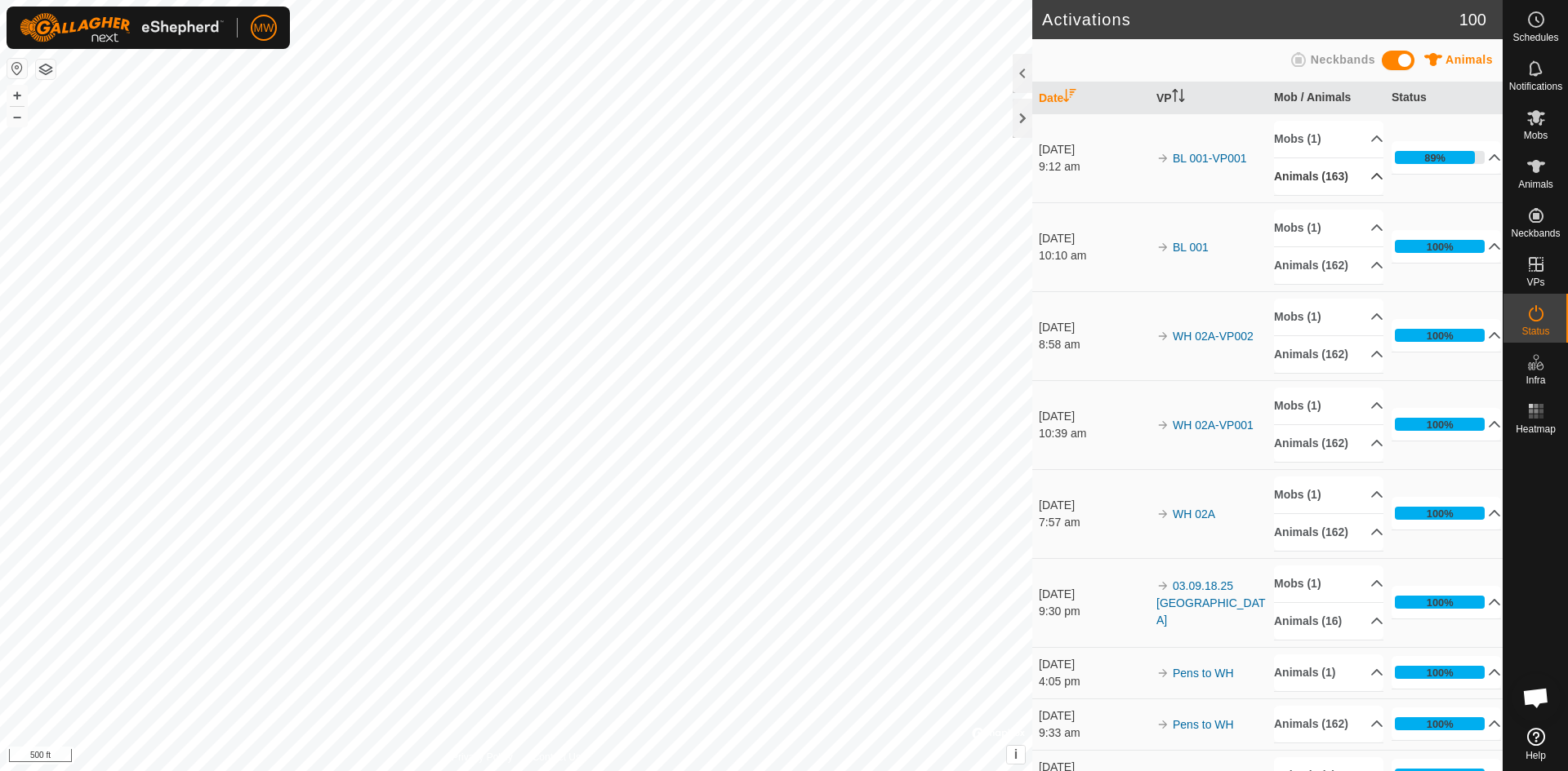
click at [1358, 185] on p-accordion-header "Animals (163)" at bounding box center [1329, 176] width 109 height 37
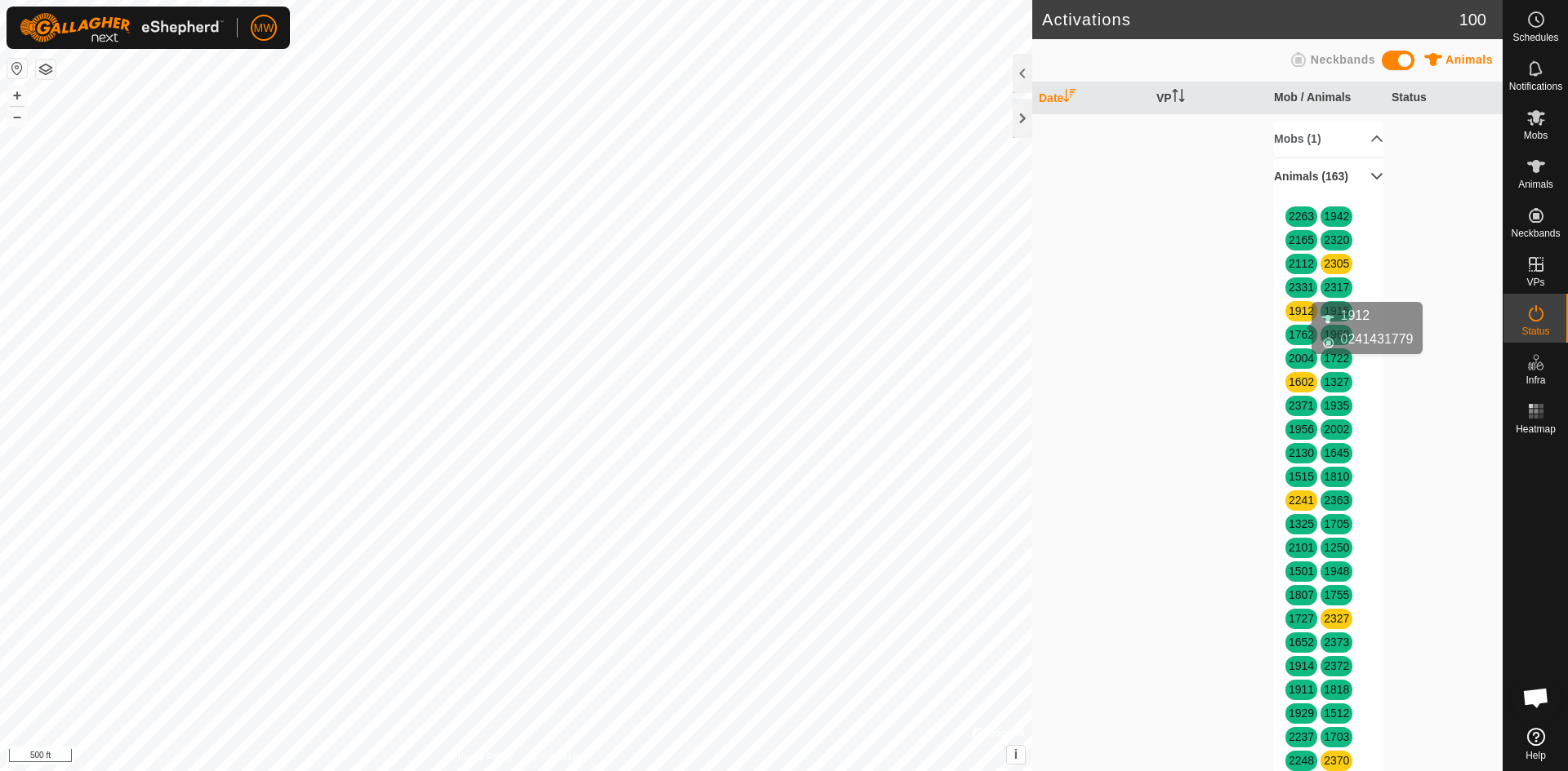
click at [1288, 318] on link "1912" at bounding box center [1301, 310] width 26 height 13
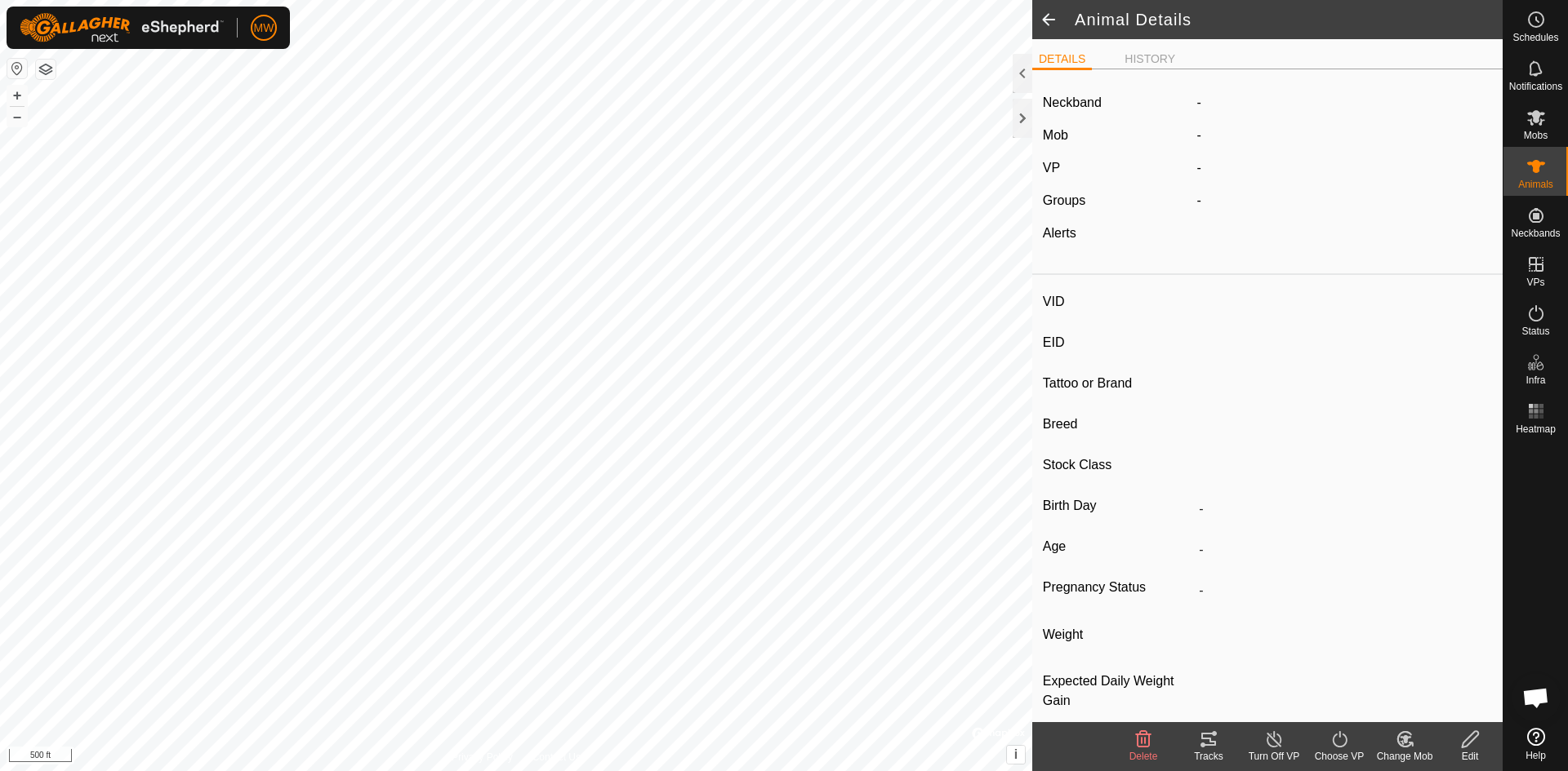
type input "1912"
type input "-"
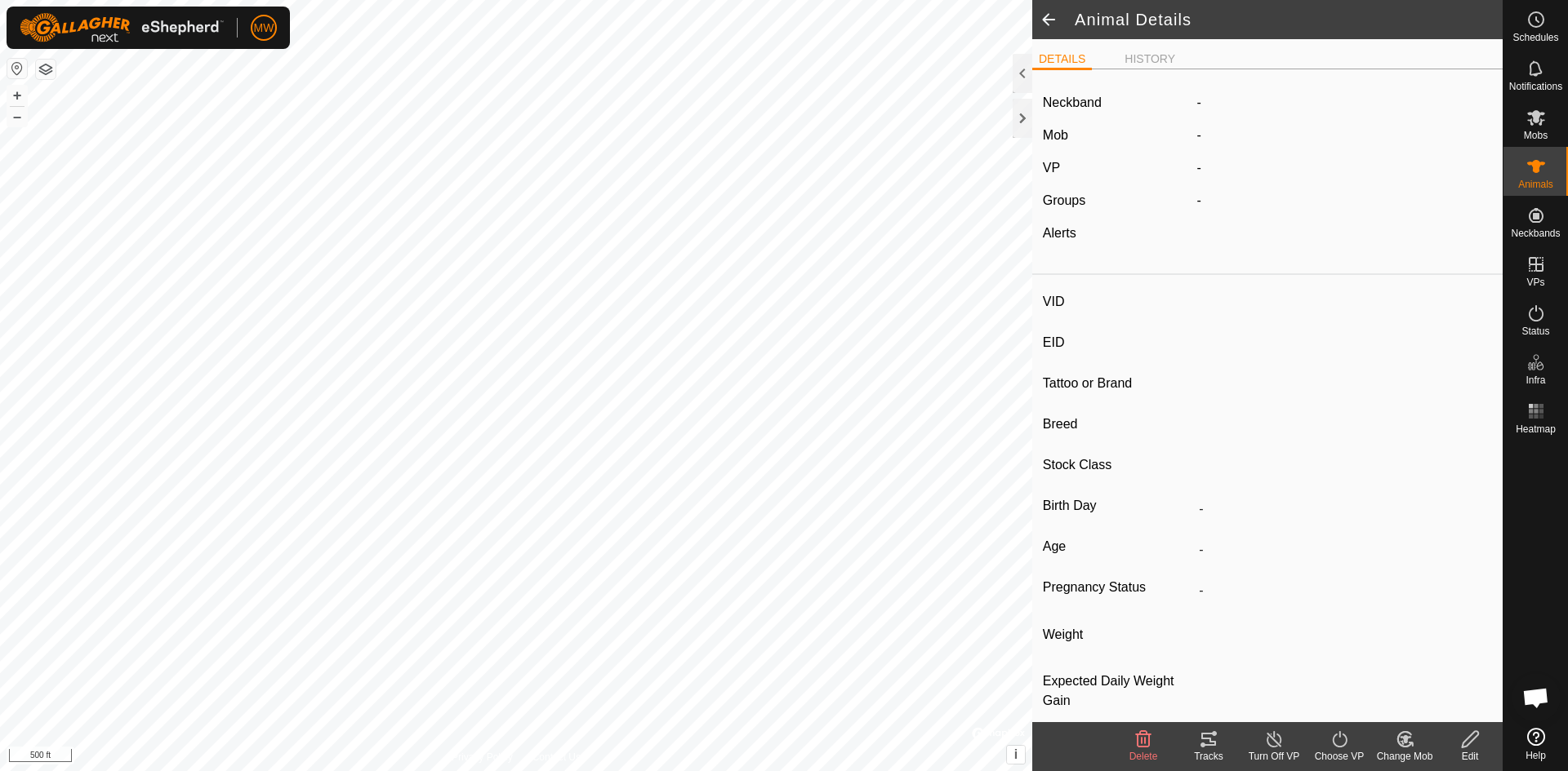
type input "0 kg"
type input "-"
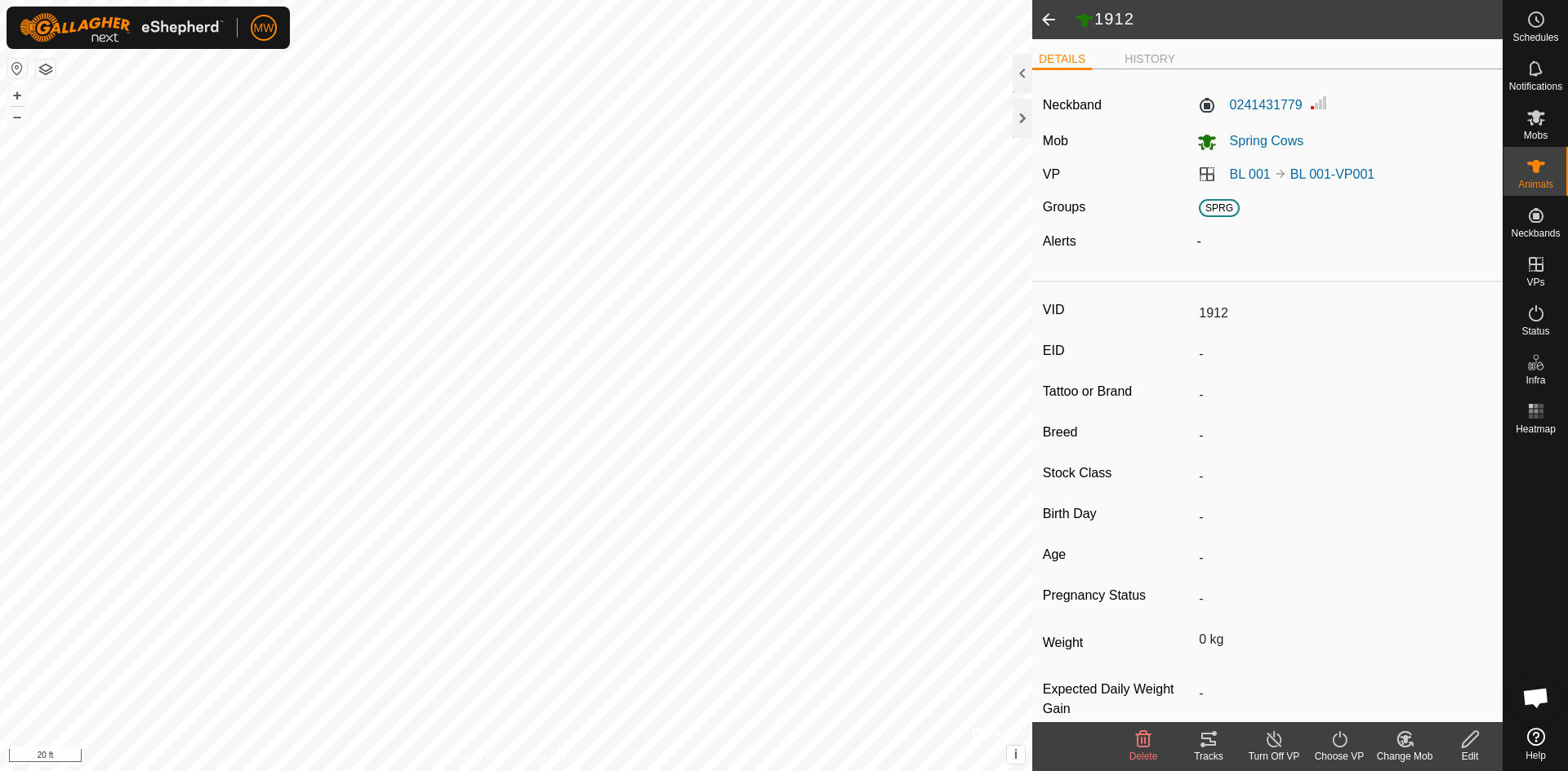
click at [1051, 24] on span at bounding box center [1048, 20] width 32 height 39
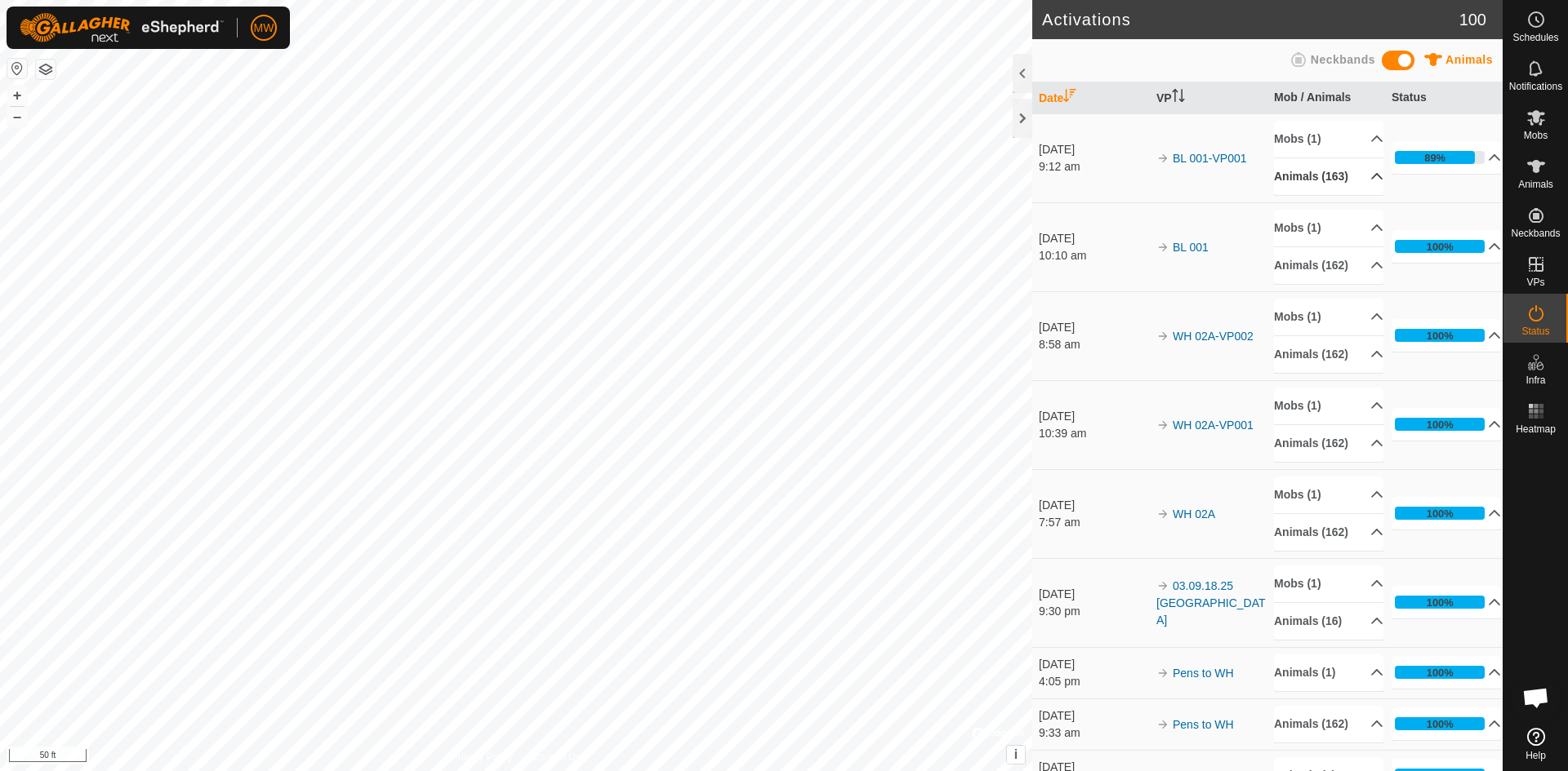
click at [1359, 181] on p-accordion-header "Animals (163)" at bounding box center [1329, 176] width 109 height 37
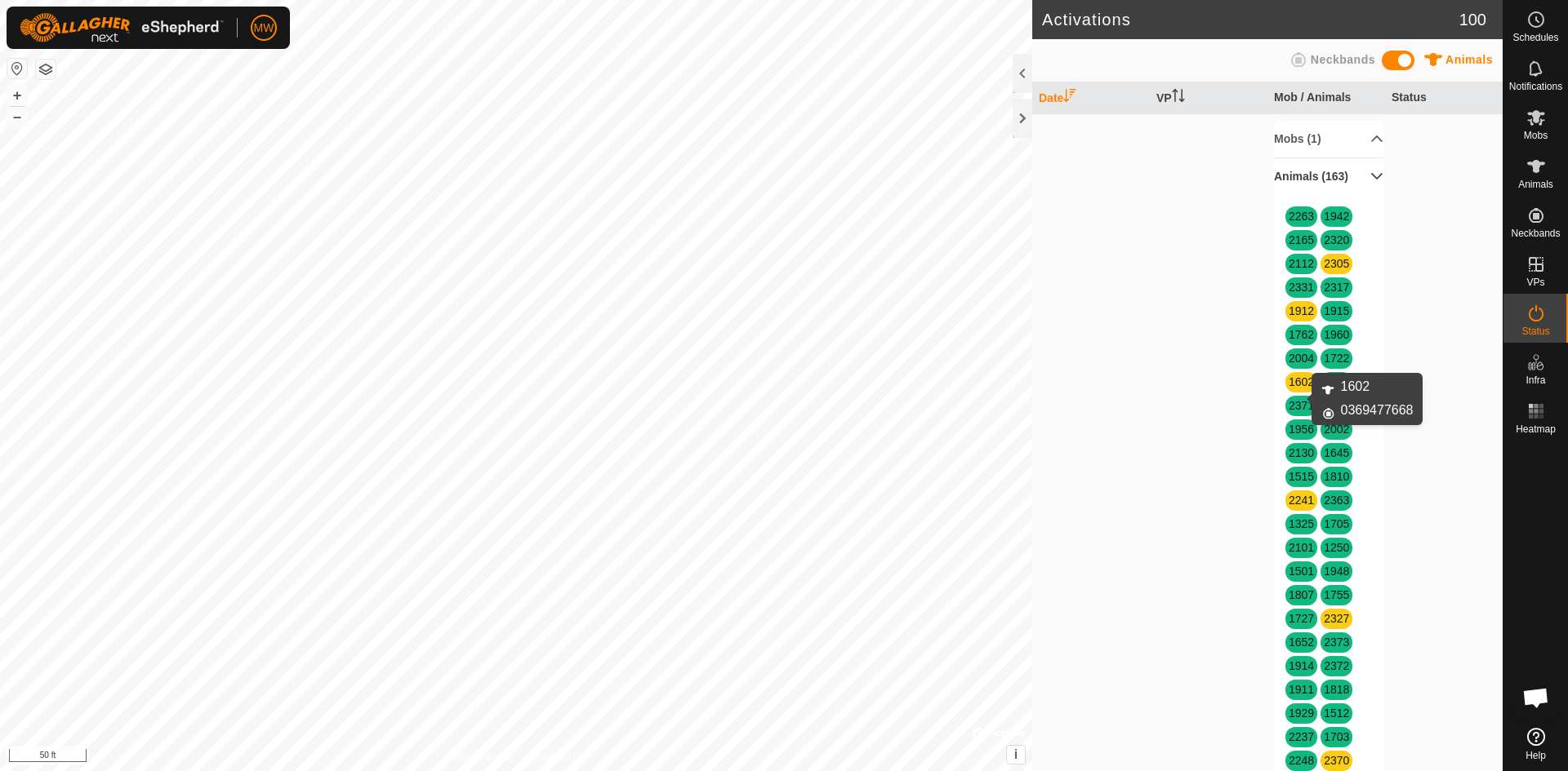
click at [1294, 388] on link "1602" at bounding box center [1301, 382] width 26 height 13
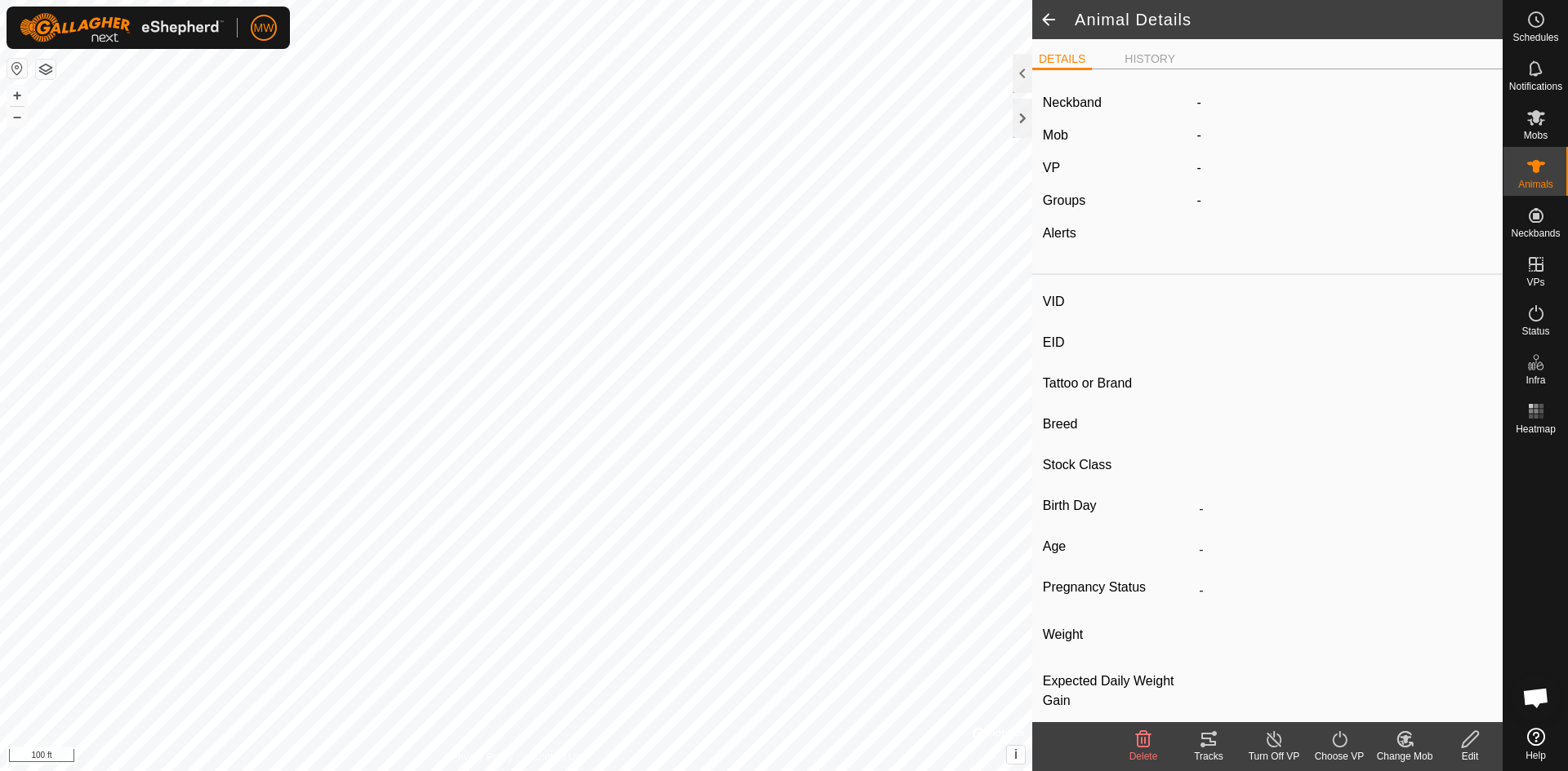
type input "1602"
type input "-"
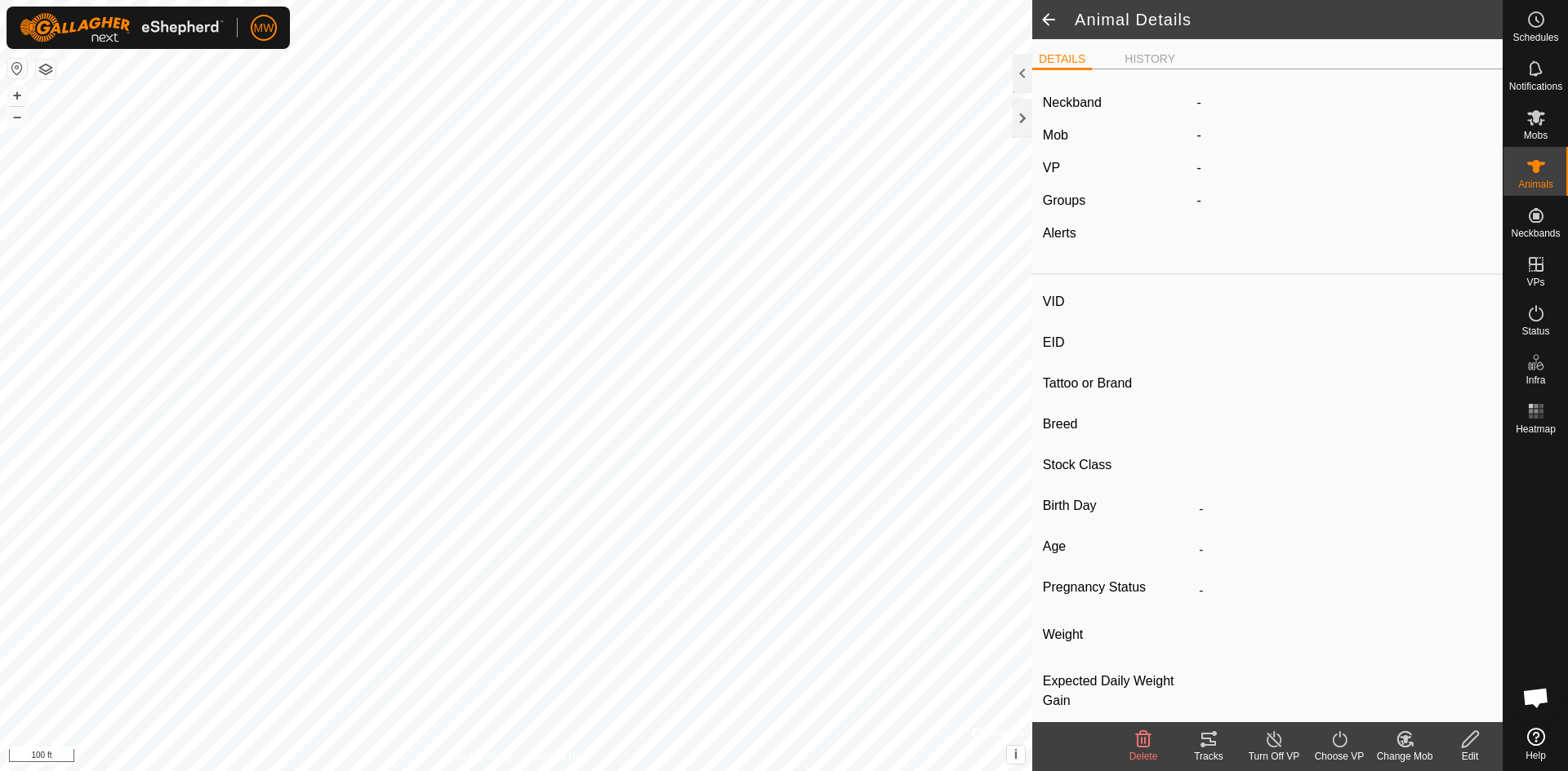
type input "-"
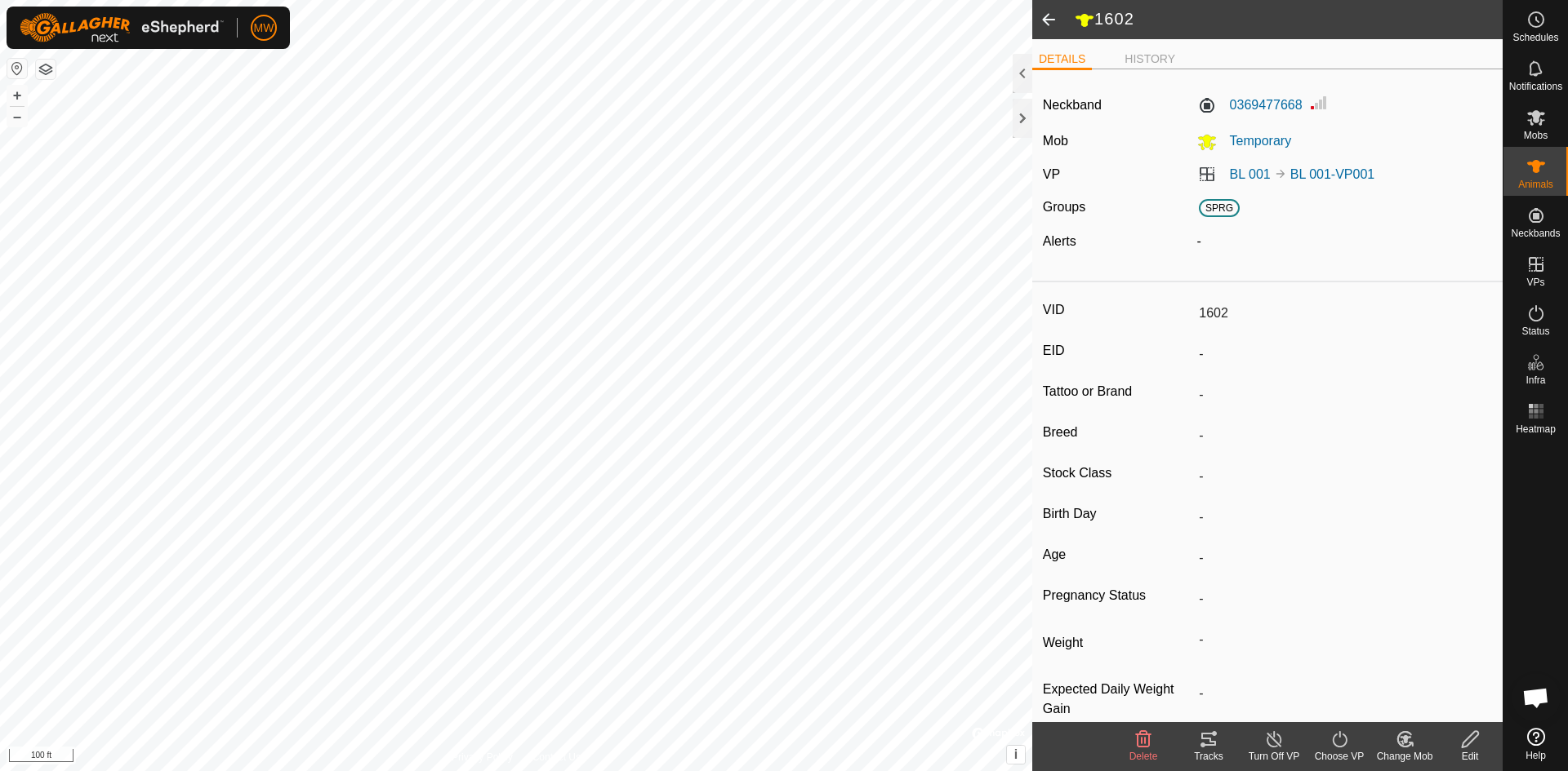
click at [1042, 19] on span at bounding box center [1048, 20] width 32 height 39
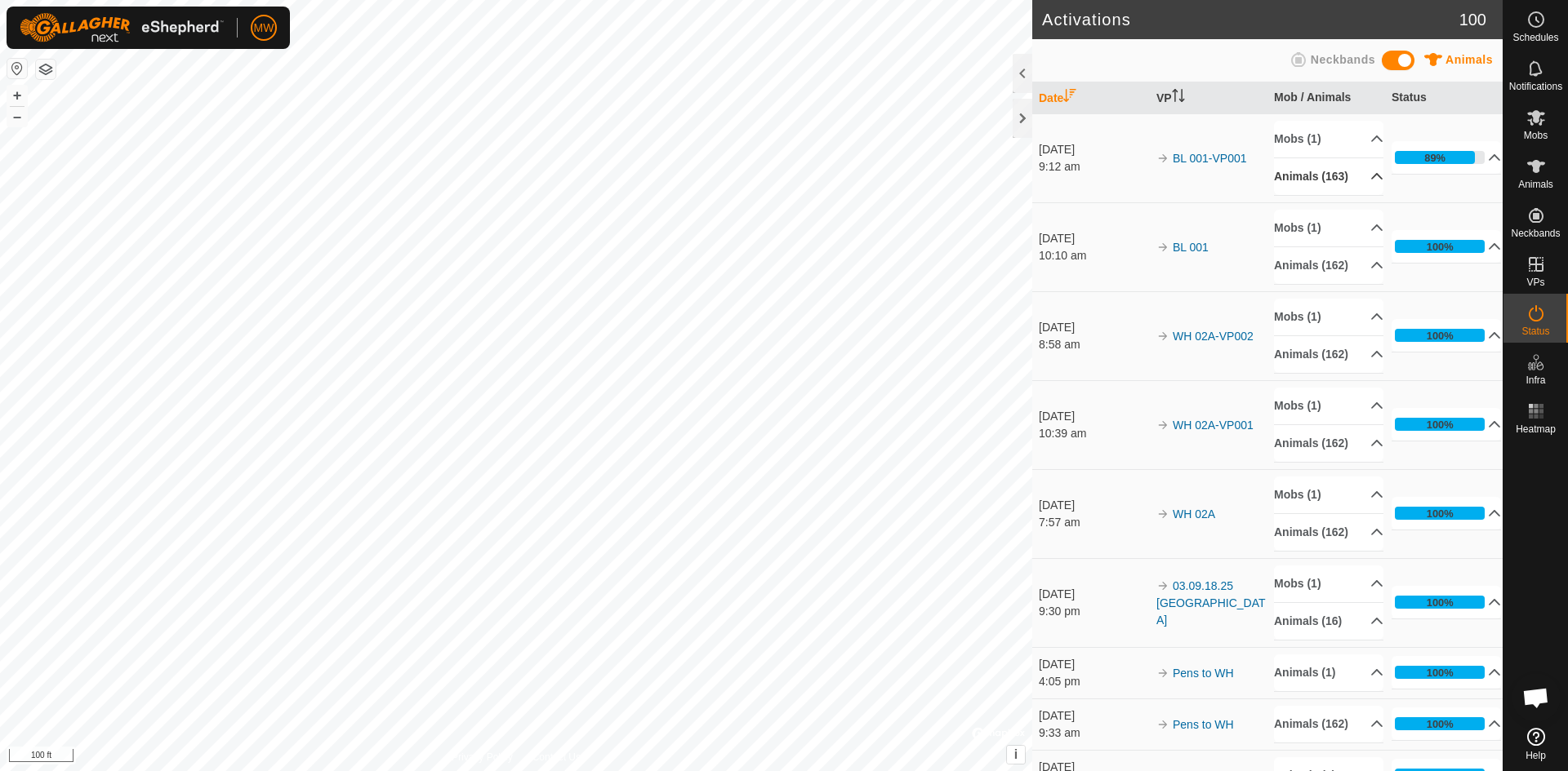
click at [1362, 183] on p-accordion-header "Animals (163)" at bounding box center [1329, 176] width 109 height 37
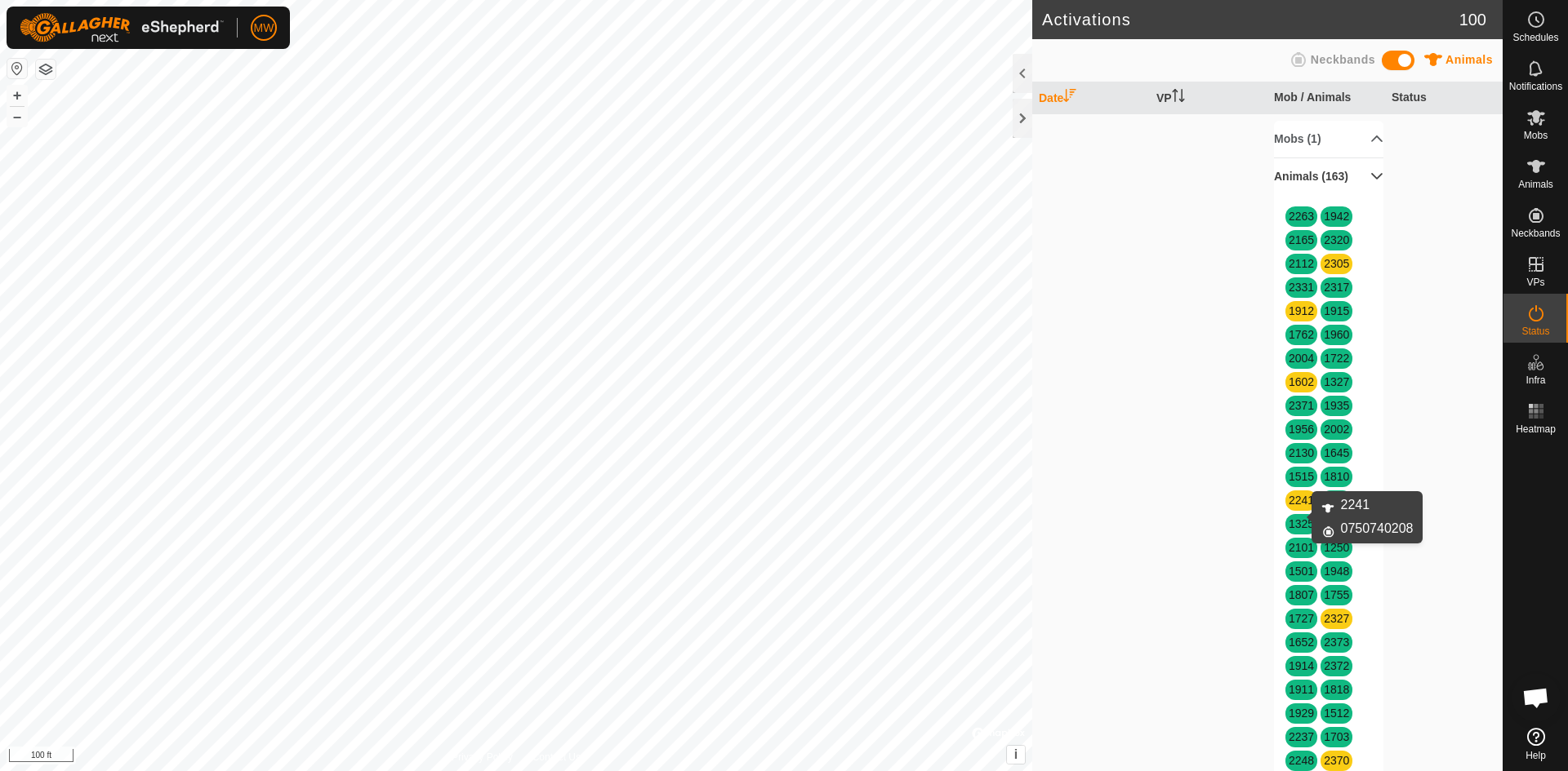
click at [1300, 507] on link "2241" at bounding box center [1301, 500] width 26 height 13
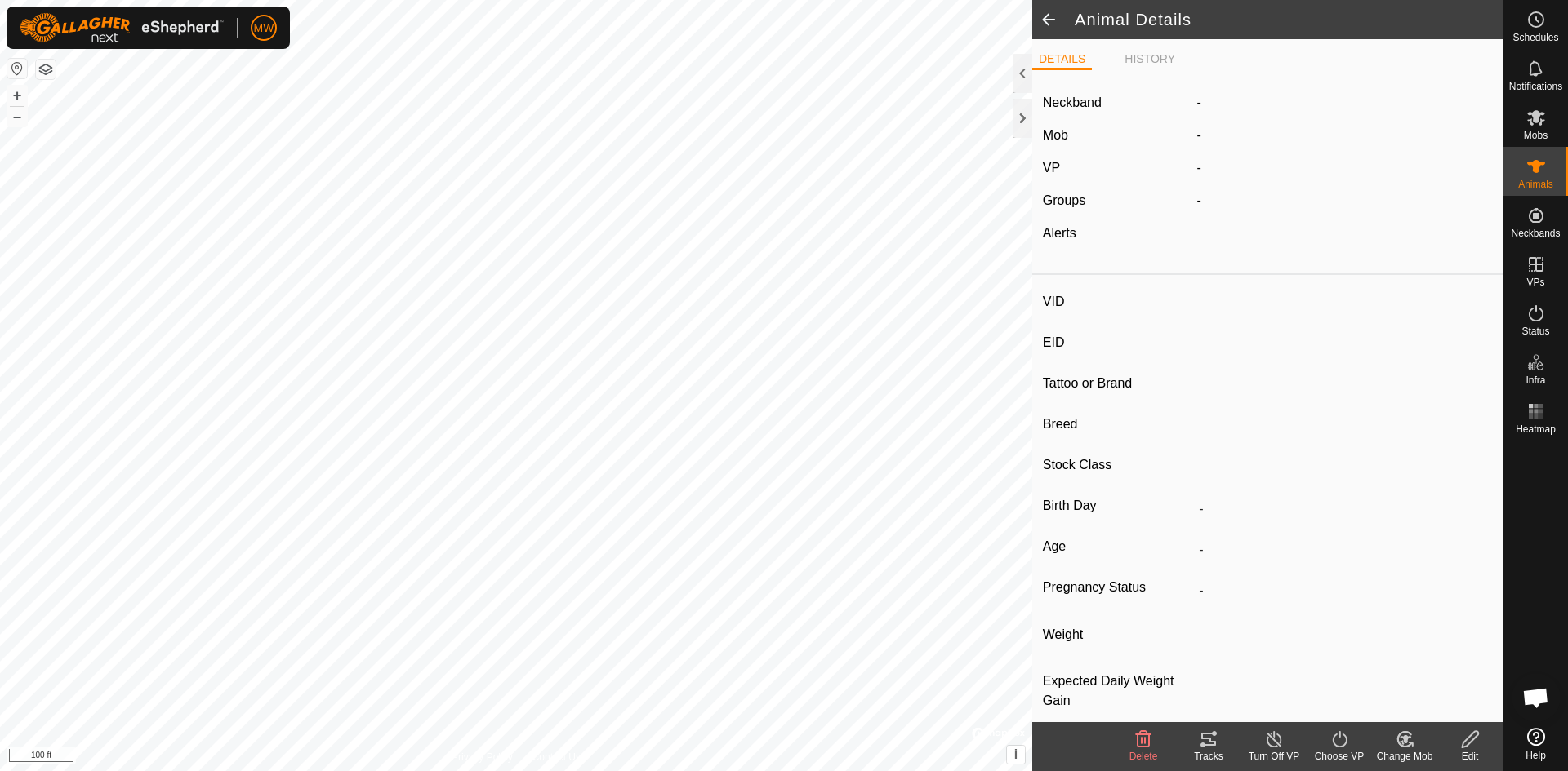
type input "2241"
type input "840003224268494"
type input "-"
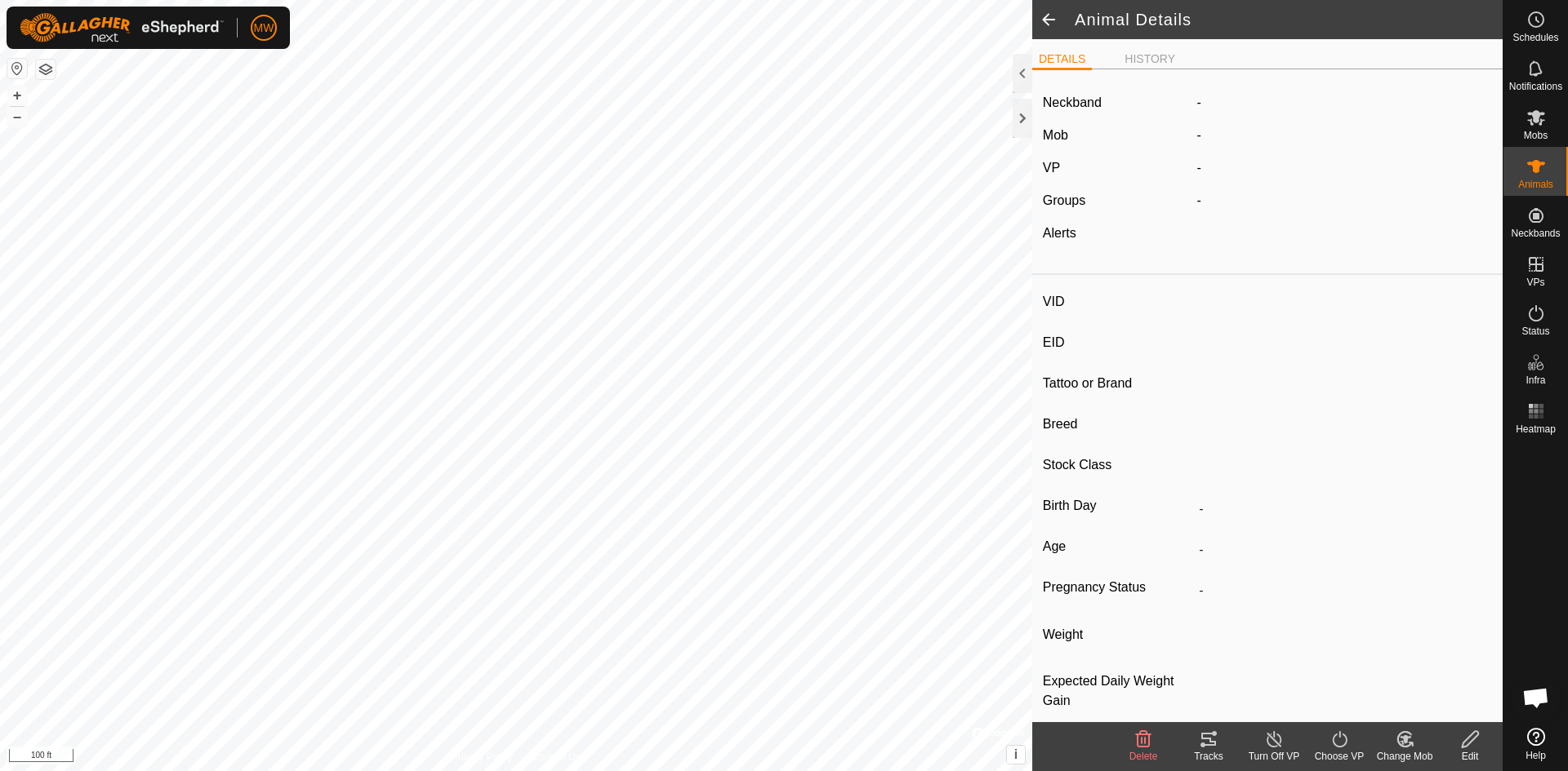
type input "-"
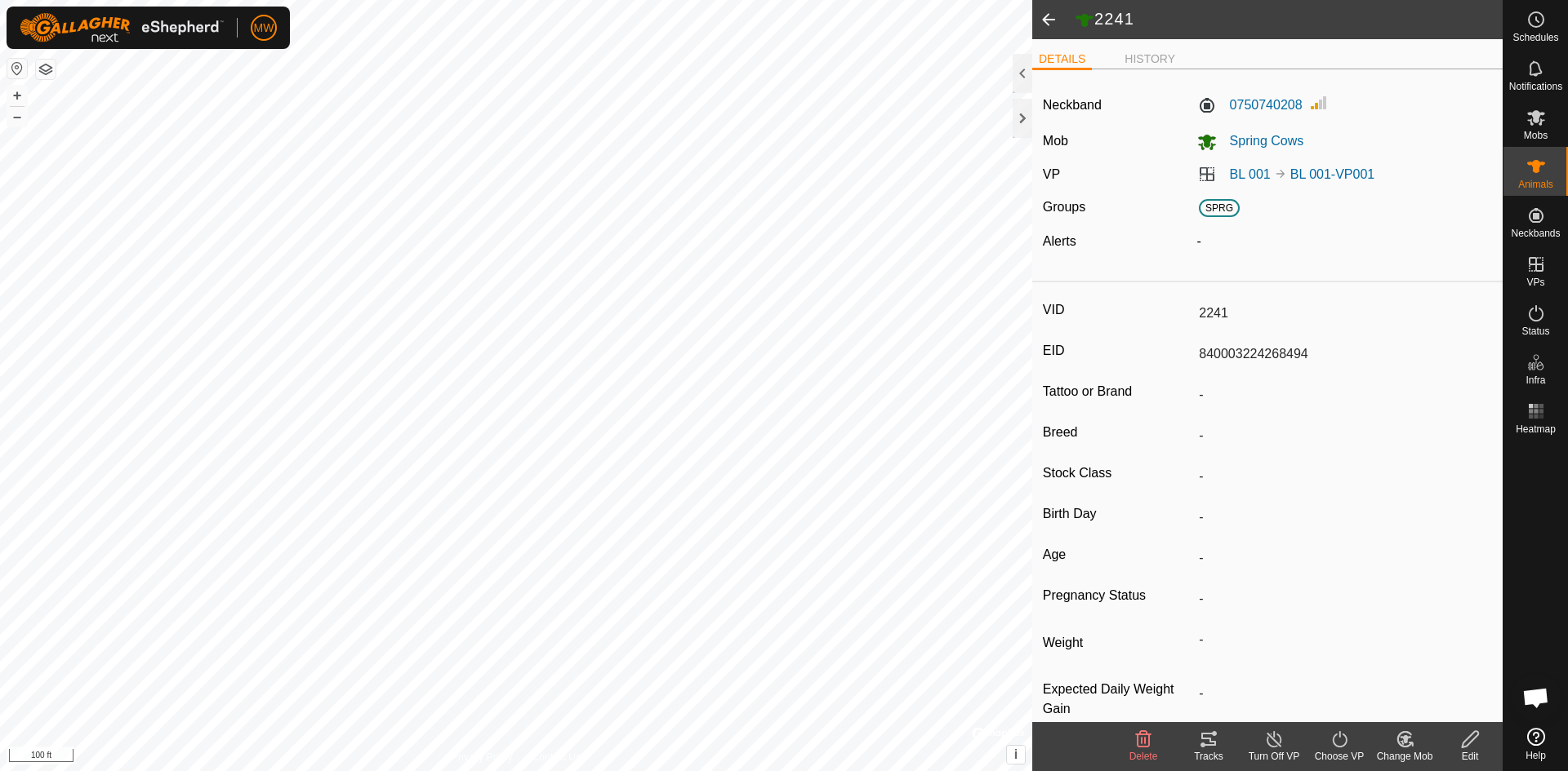
click at [1042, 18] on span at bounding box center [1048, 20] width 32 height 39
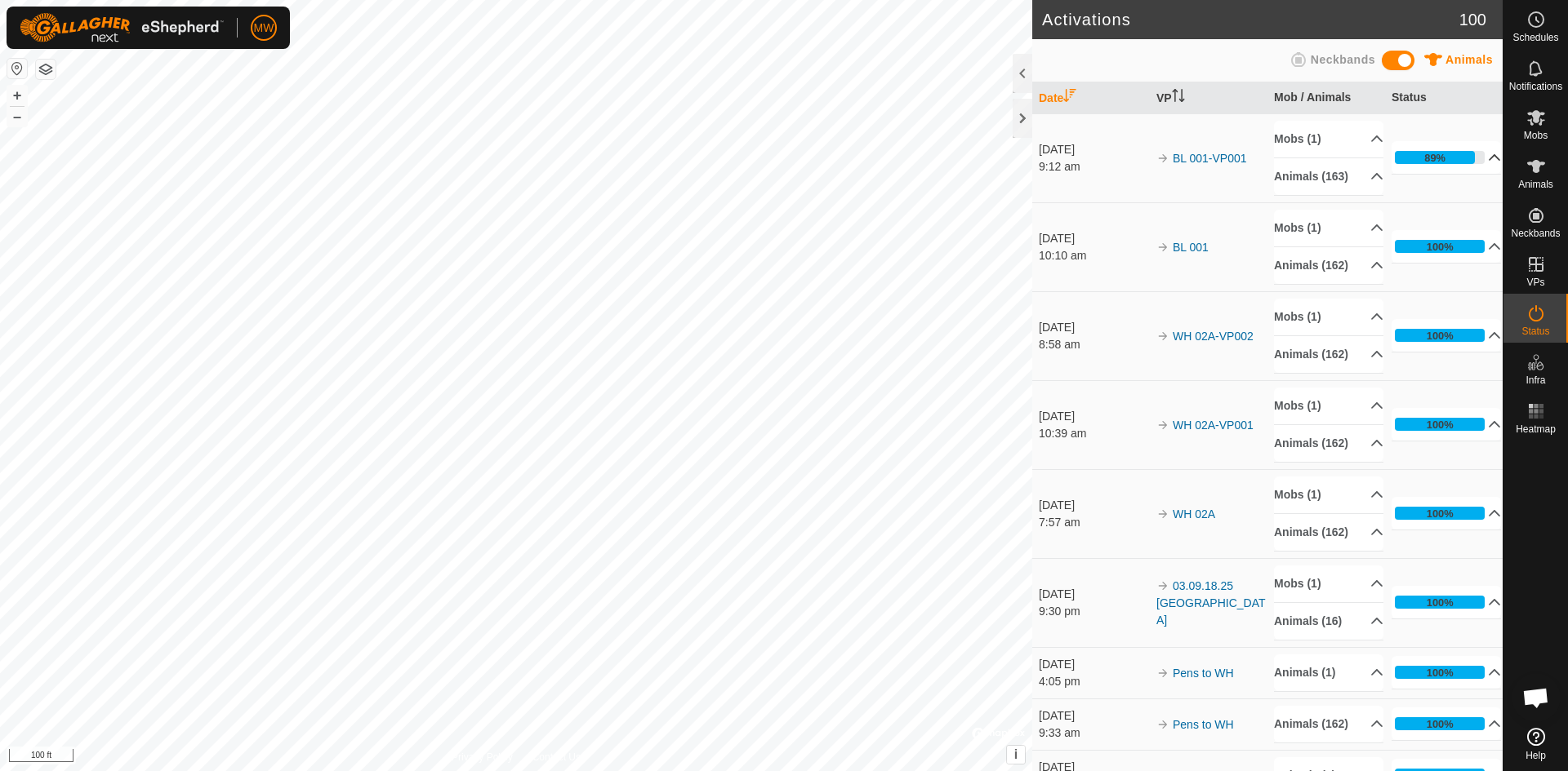
click at [1473, 167] on p-accordion-header "89%" at bounding box center [1446, 158] width 109 height 32
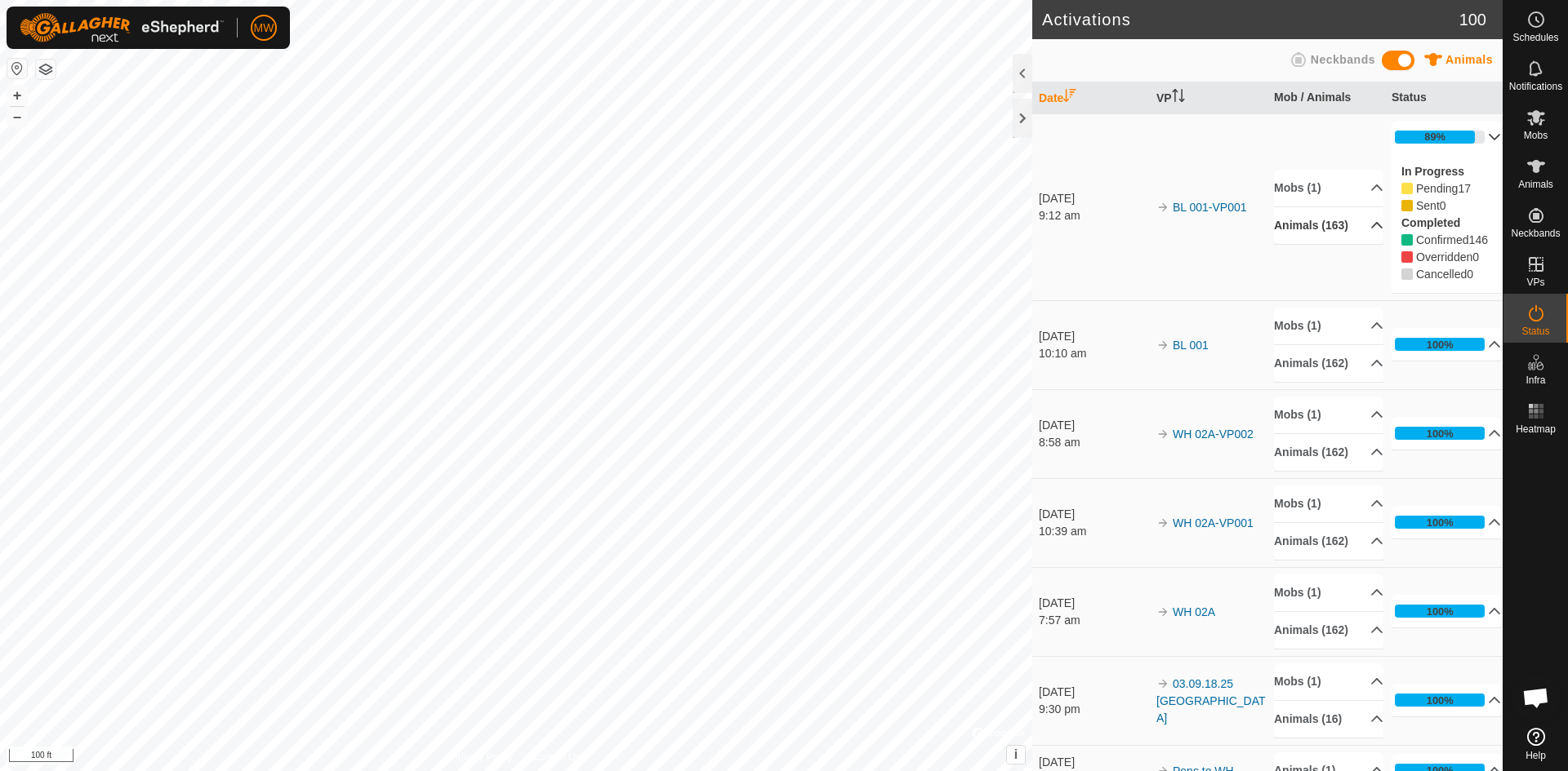
click at [1357, 233] on p-accordion-header "Animals (163)" at bounding box center [1329, 225] width 109 height 37
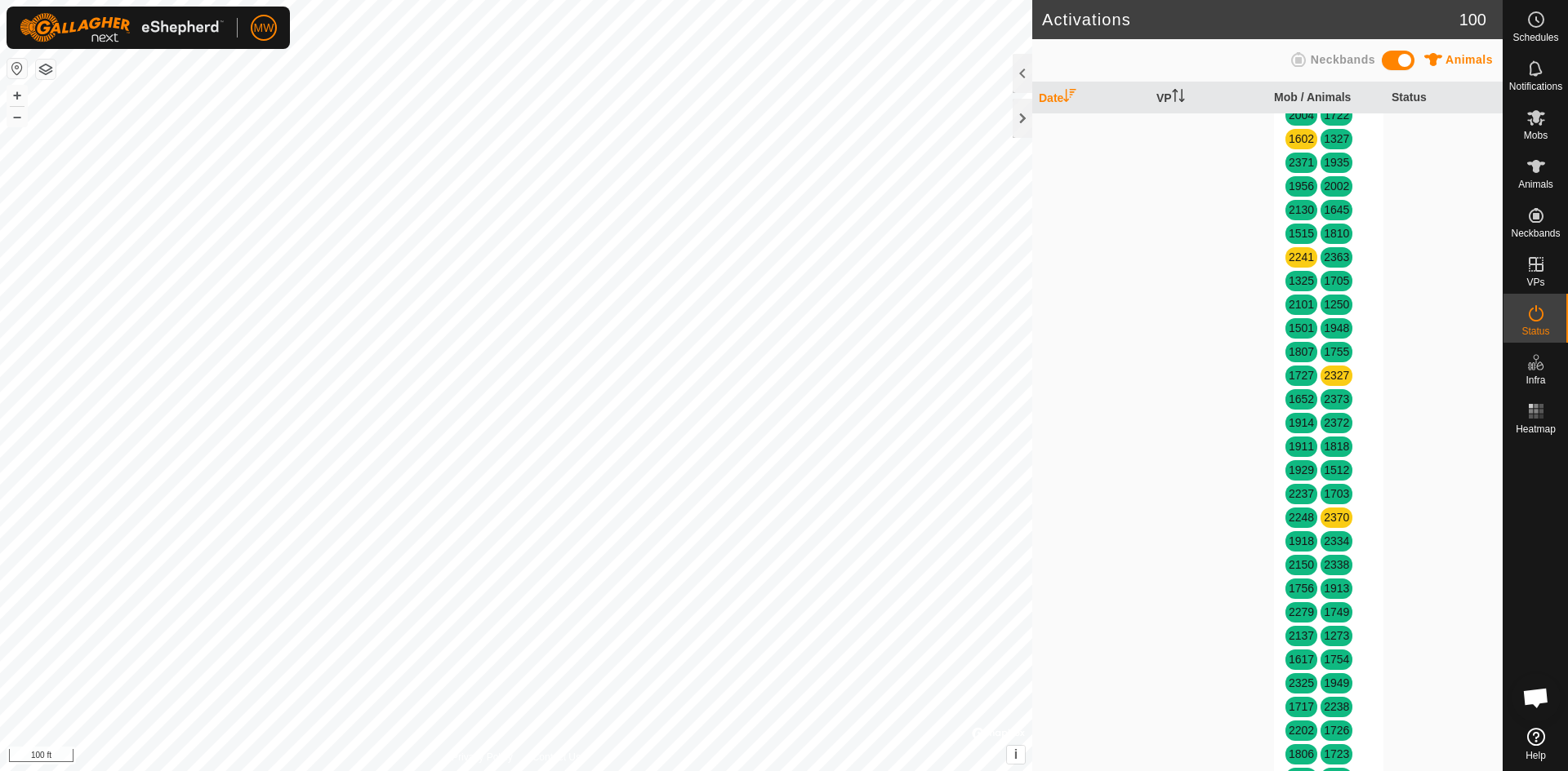
scroll to position [245, 0]
click at [1335, 381] on link "2327" at bounding box center [1336, 373] width 26 height 13
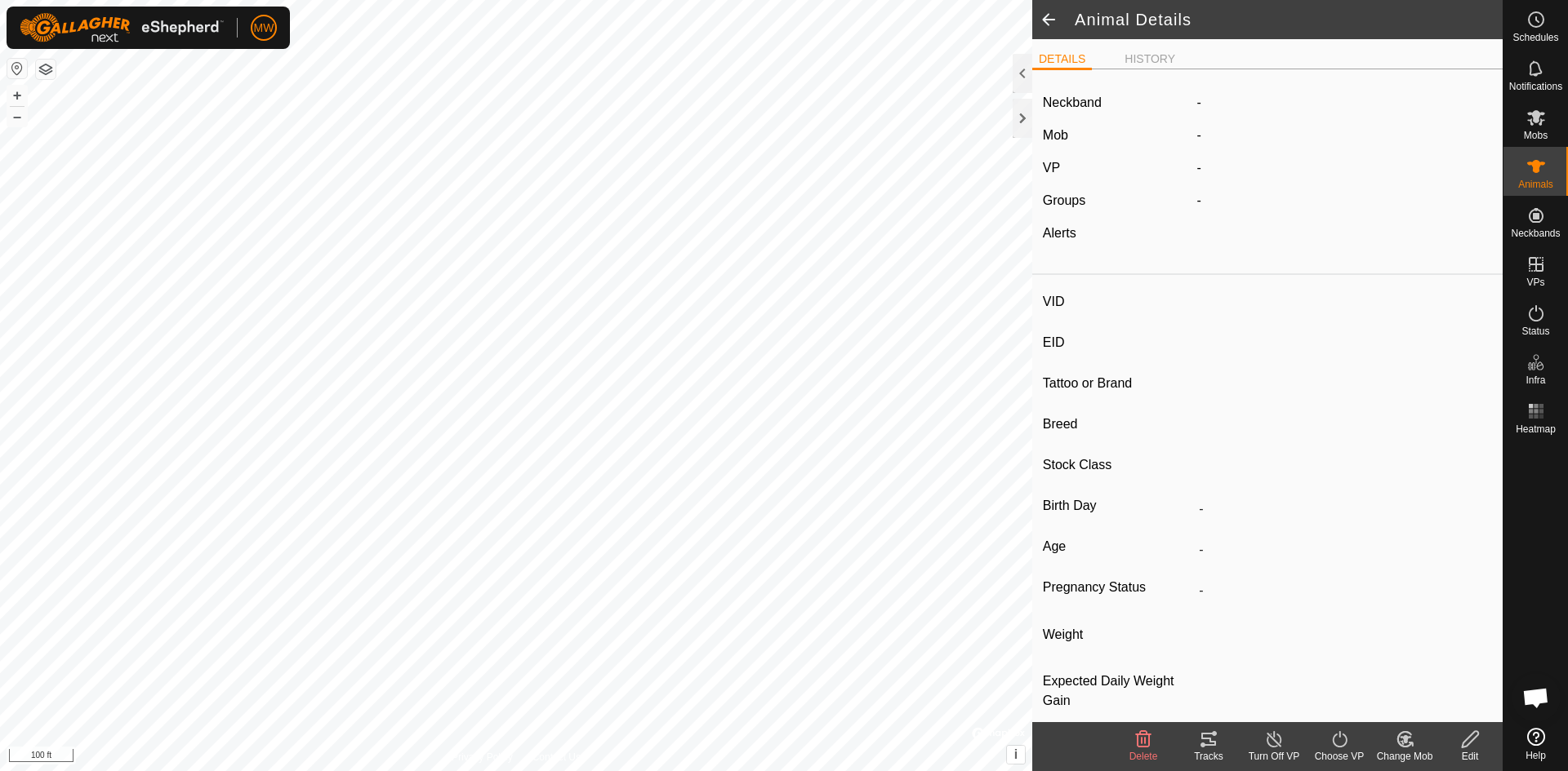
type input "2327"
type input "840003224268405"
type input "-"
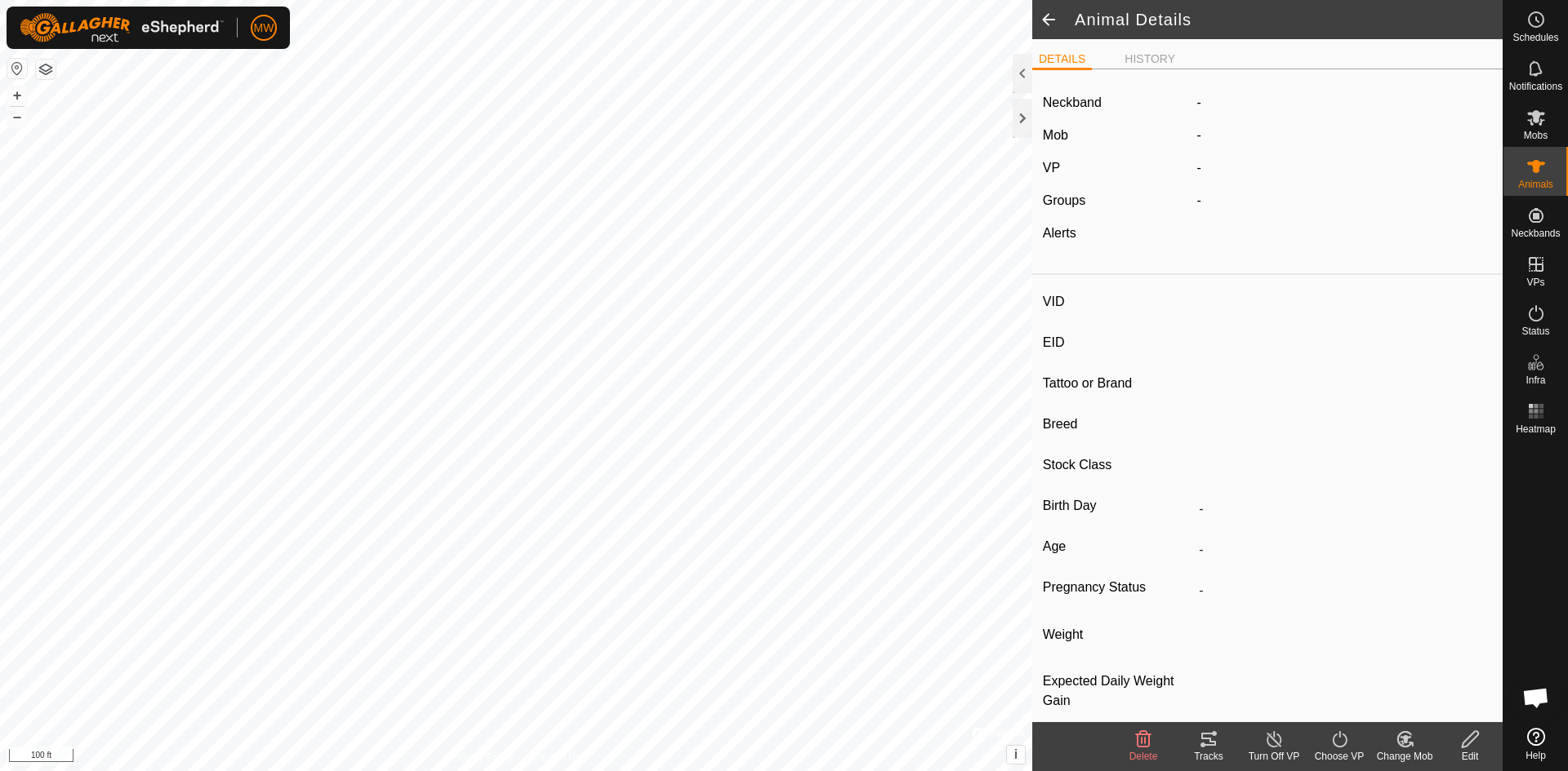
type input "-"
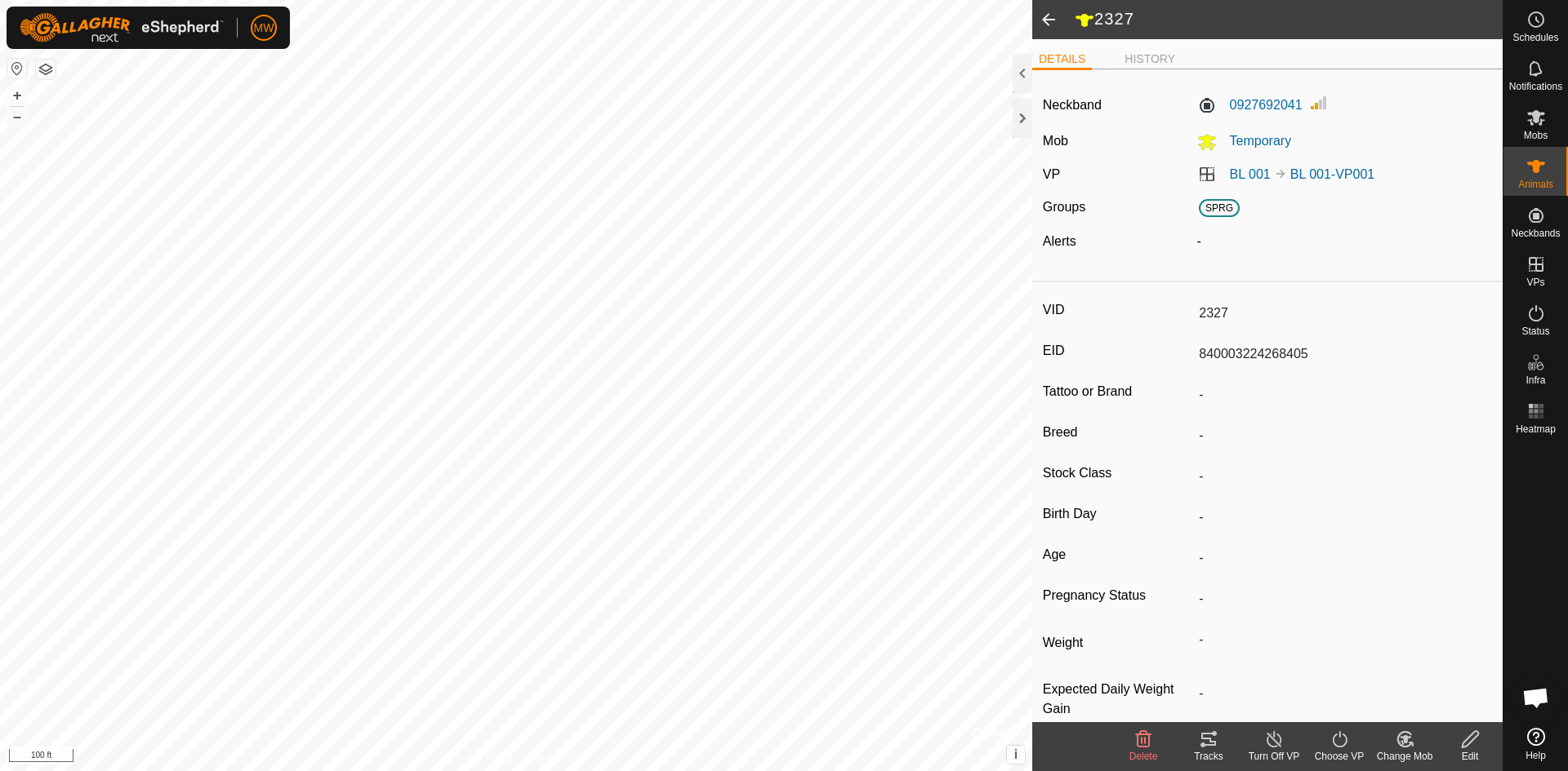
click at [1046, 22] on span at bounding box center [1048, 20] width 32 height 39
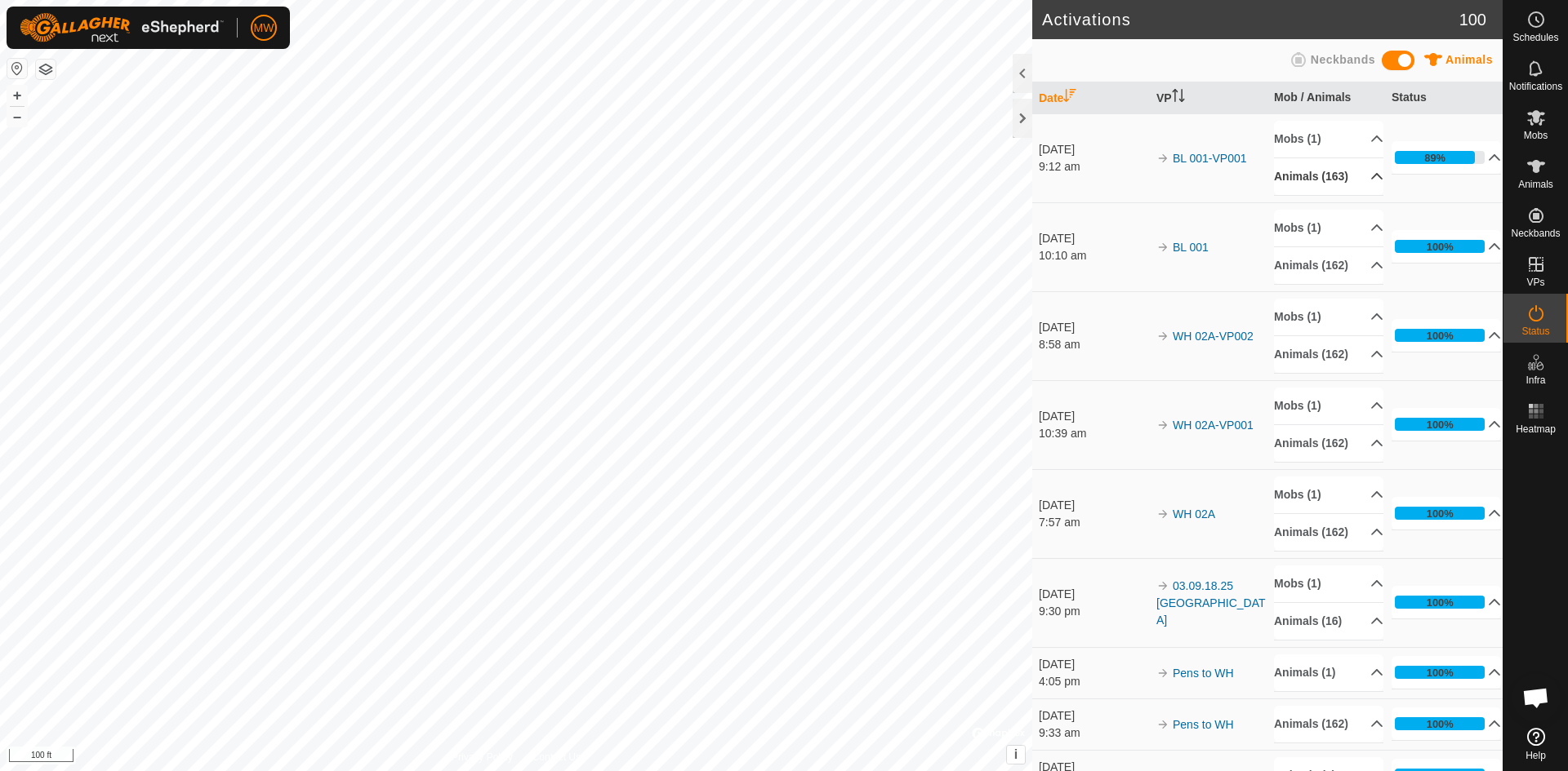
click at [1357, 185] on p-accordion-header "Animals (163)" at bounding box center [1329, 176] width 109 height 37
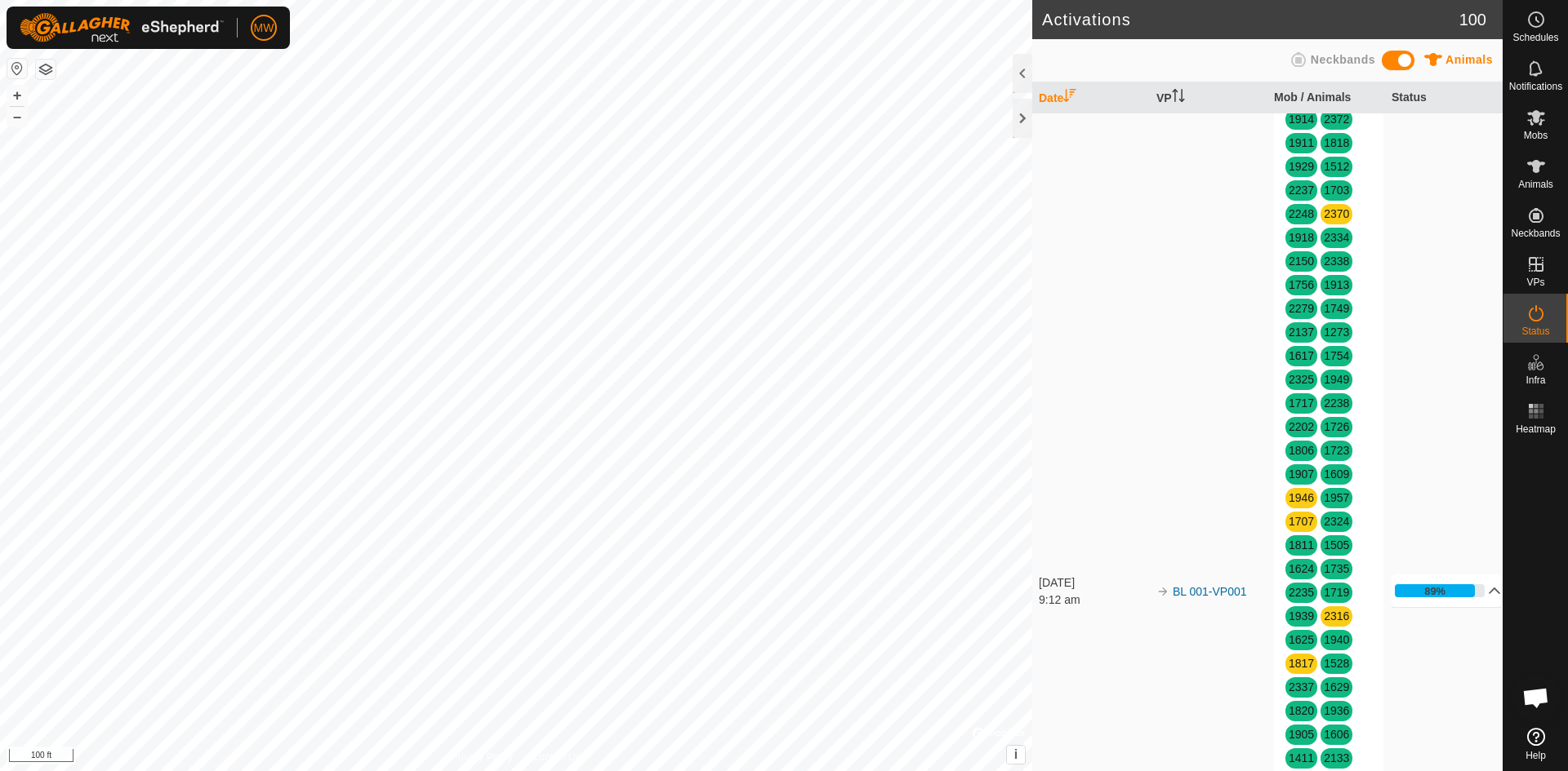
scroll to position [572, 0]
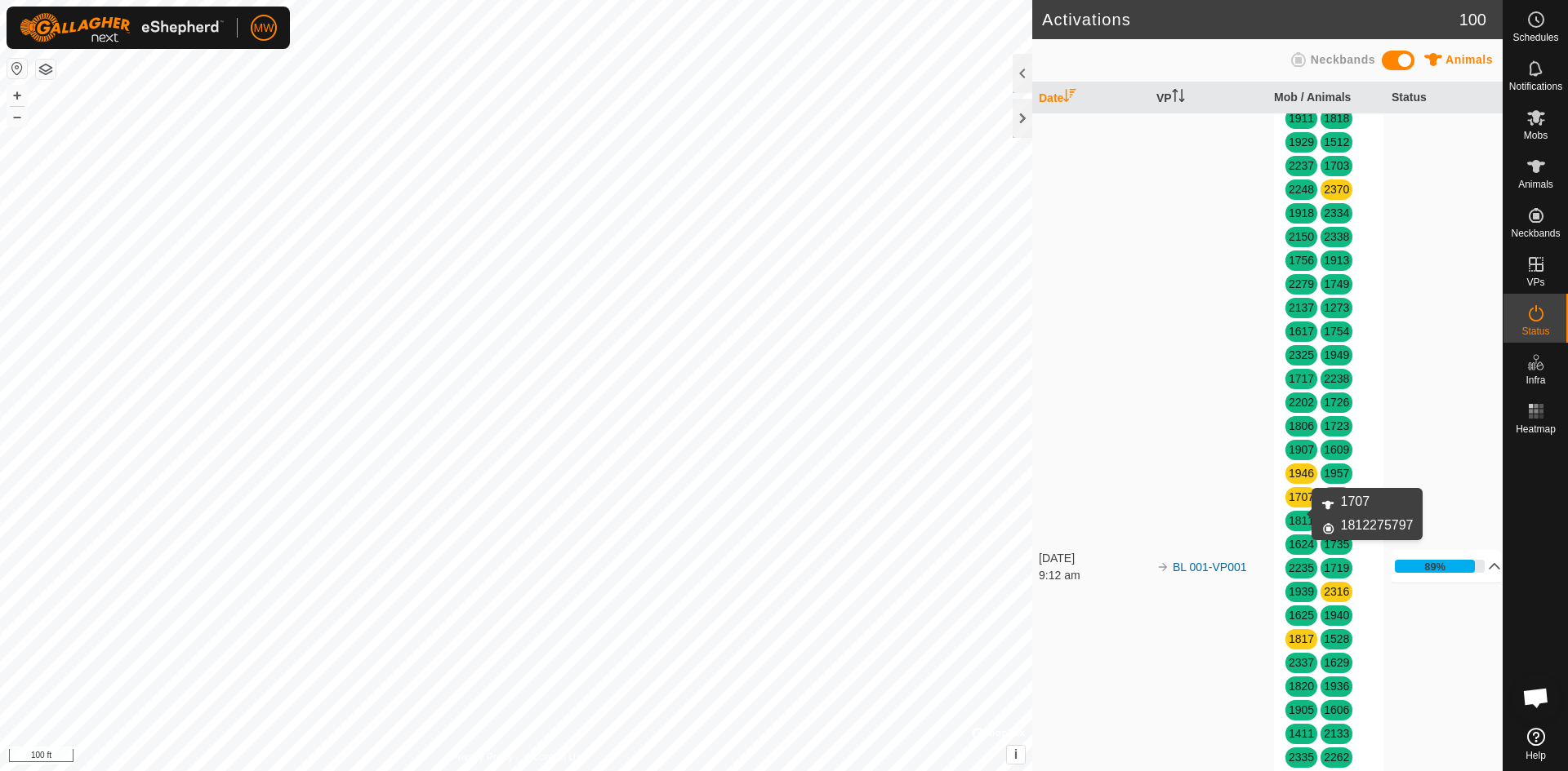
click at [1299, 503] on link "1707" at bounding box center [1301, 497] width 26 height 13
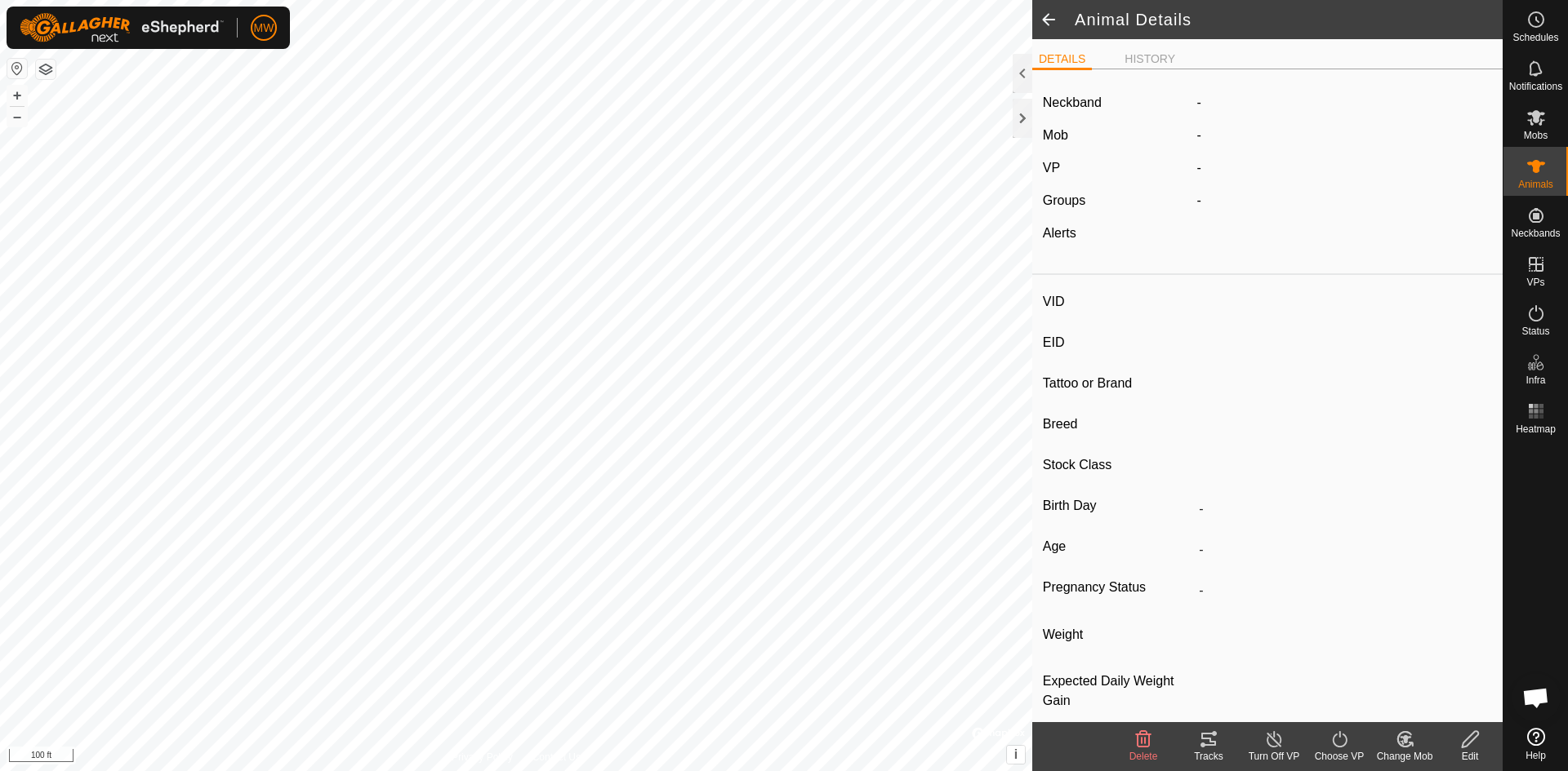
type input "1707"
type input "840003224268313"
type input "-"
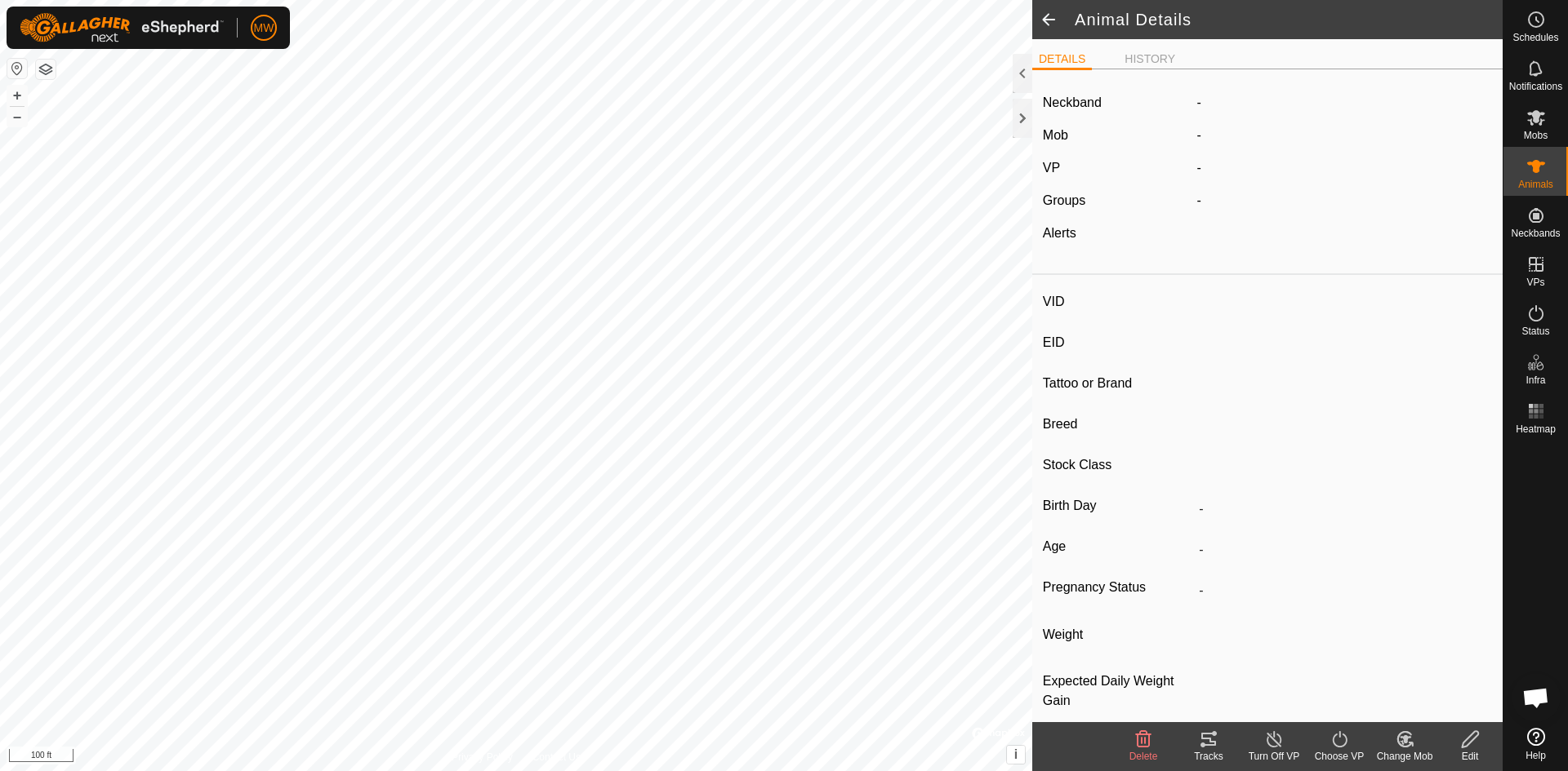
type input "-"
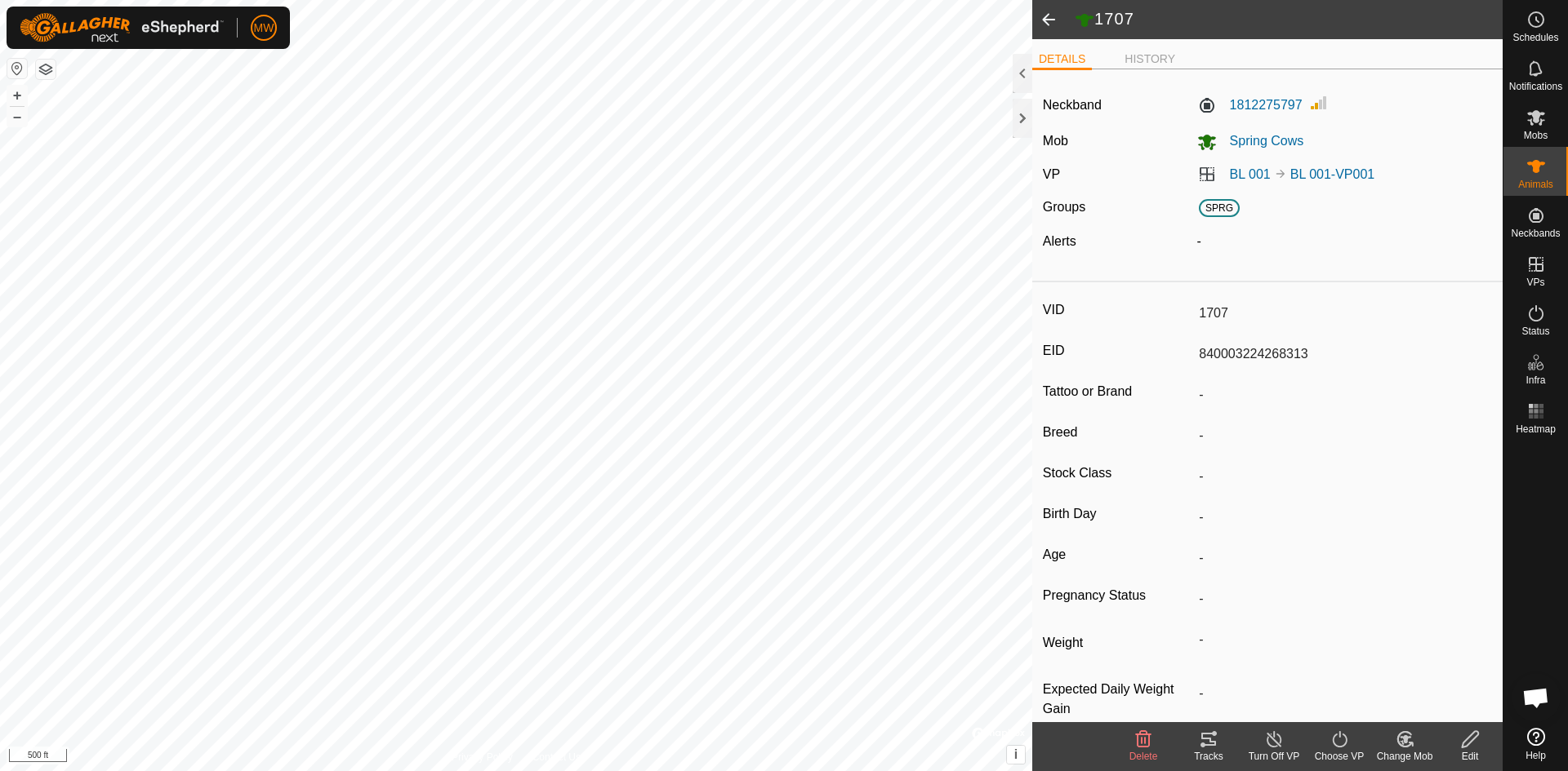
click at [1048, 20] on span at bounding box center [1048, 20] width 32 height 39
